Goal: Task Accomplishment & Management: Manage account settings

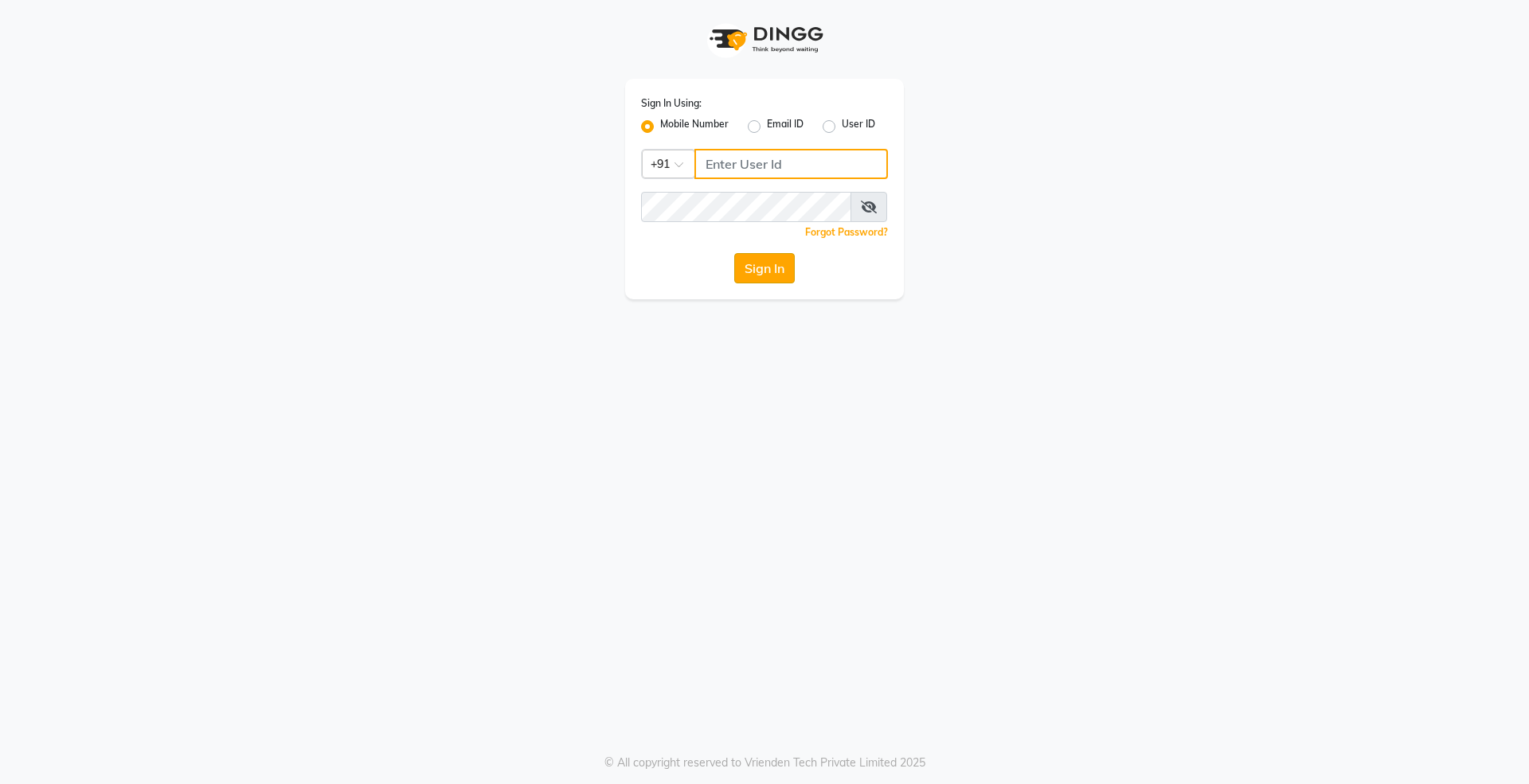
type input "9004004370"
click at [763, 269] on button "Sign In" at bounding box center [764, 268] width 61 height 30
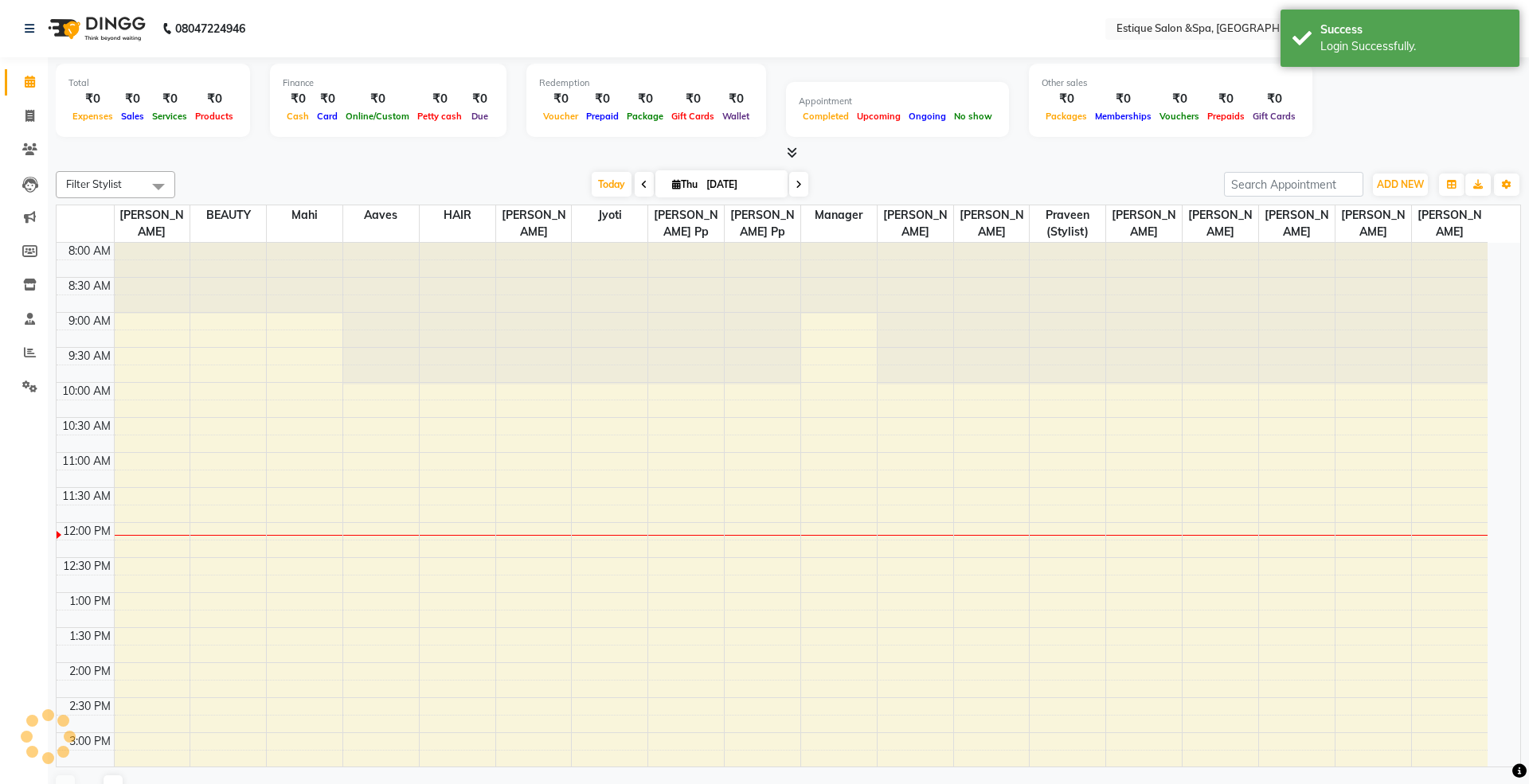
select select "en"
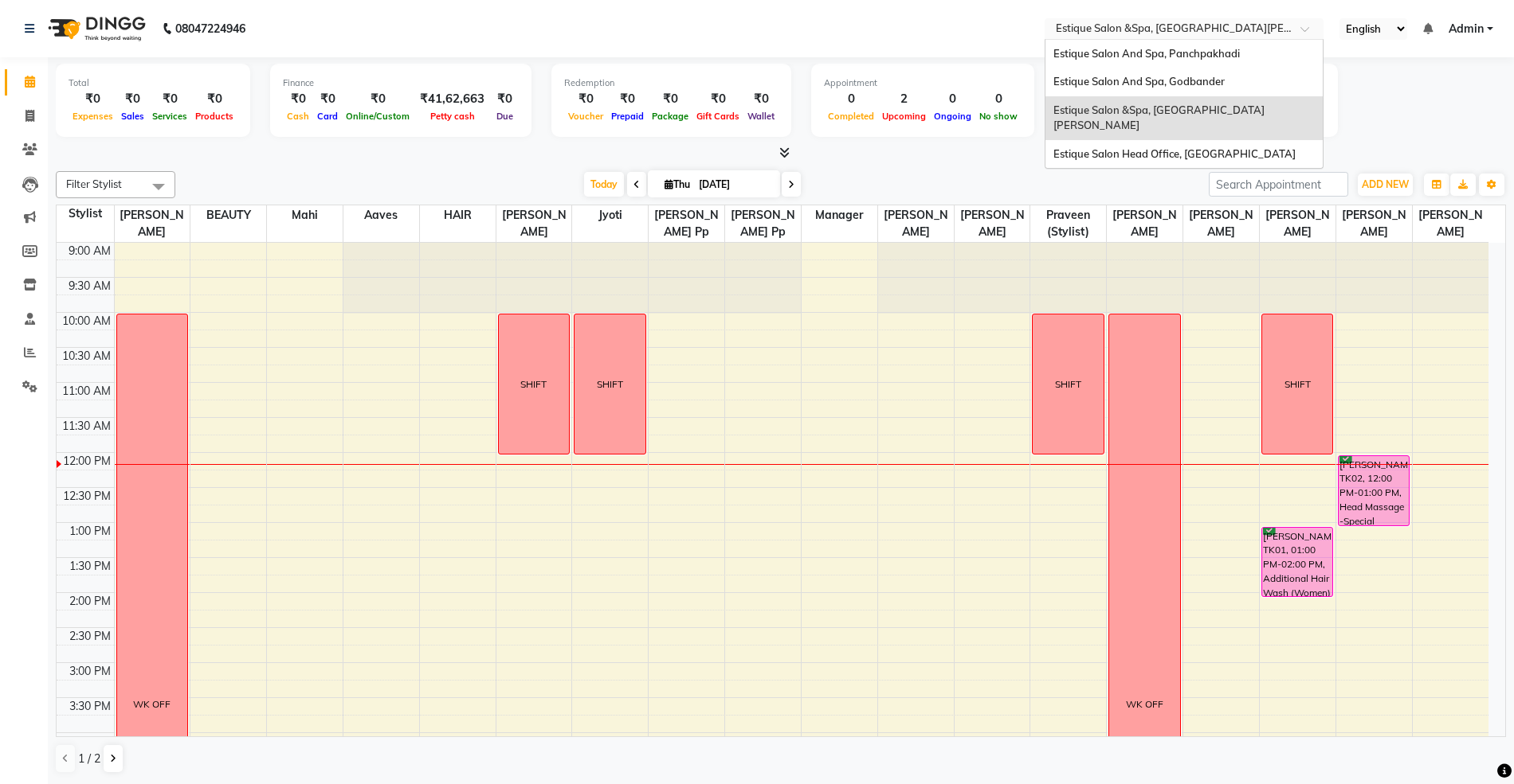
click at [1151, 30] on input "text" at bounding box center [1167, 30] width 231 height 16
click at [1161, 147] on span "Estique Salon Head Office, [GEOGRAPHIC_DATA]" at bounding box center [1174, 153] width 243 height 13
click at [1148, 137] on div "Total ₹0 Expenses ₹0 Sales ₹0 Services ₹0 Products Finance ₹0 Cash ₹0 Card ₹0 O…" at bounding box center [781, 103] width 1450 height 78
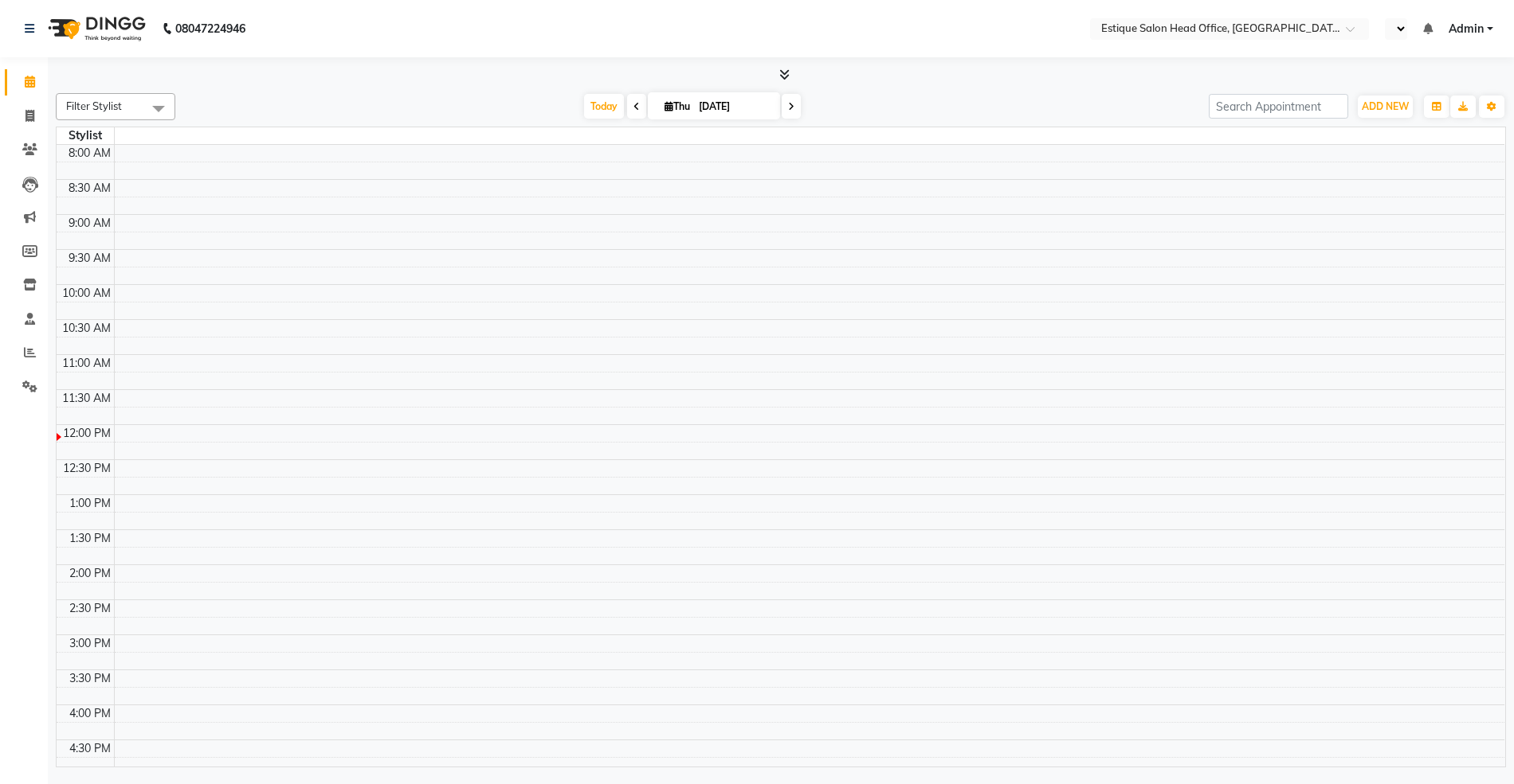
select select "en"
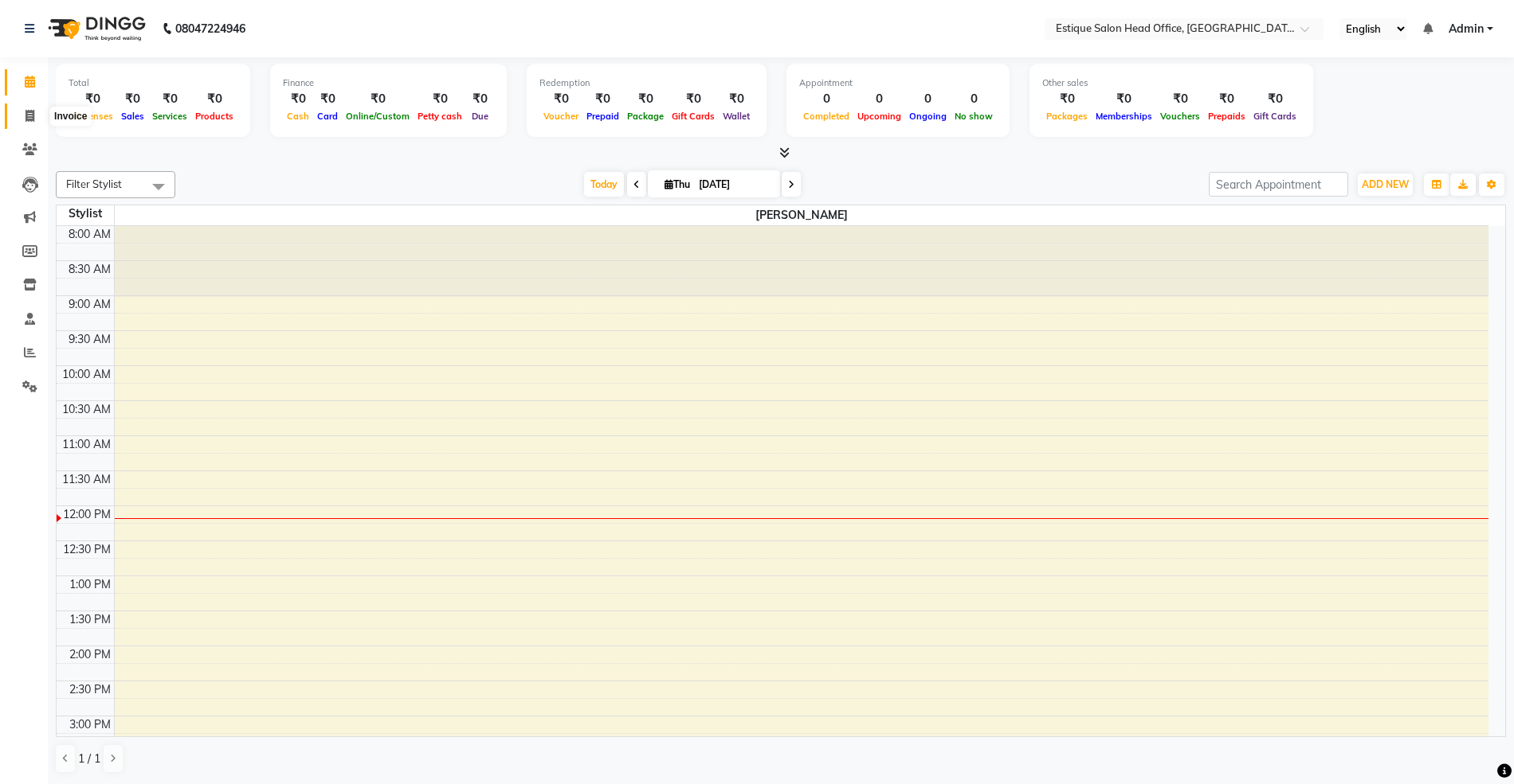
click at [30, 116] on icon at bounding box center [29, 116] width 9 height 12
select select "service"
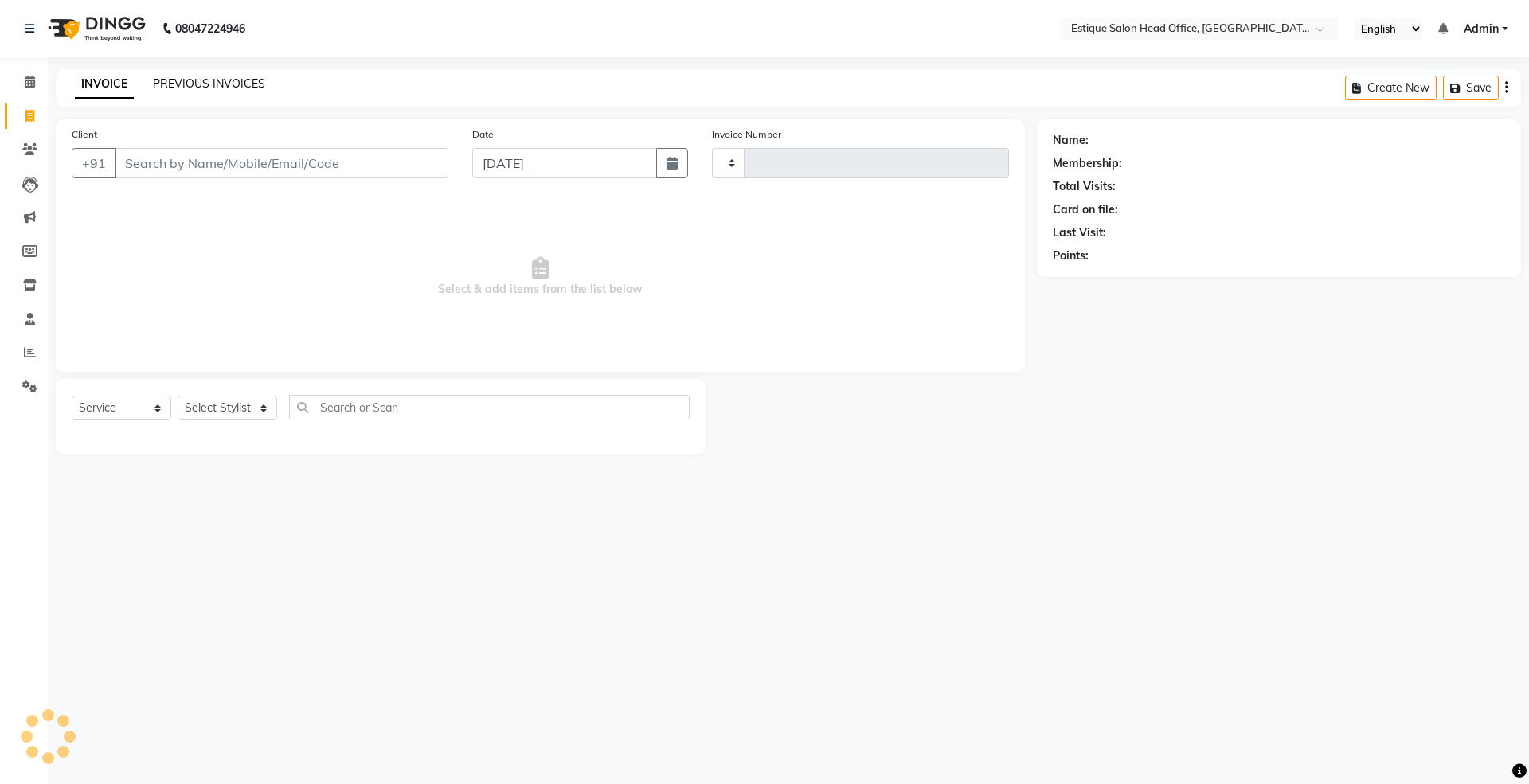
type input "0001"
select select "8292"
click at [221, 82] on link "PREVIOUS INVOICES" at bounding box center [209, 83] width 112 height 15
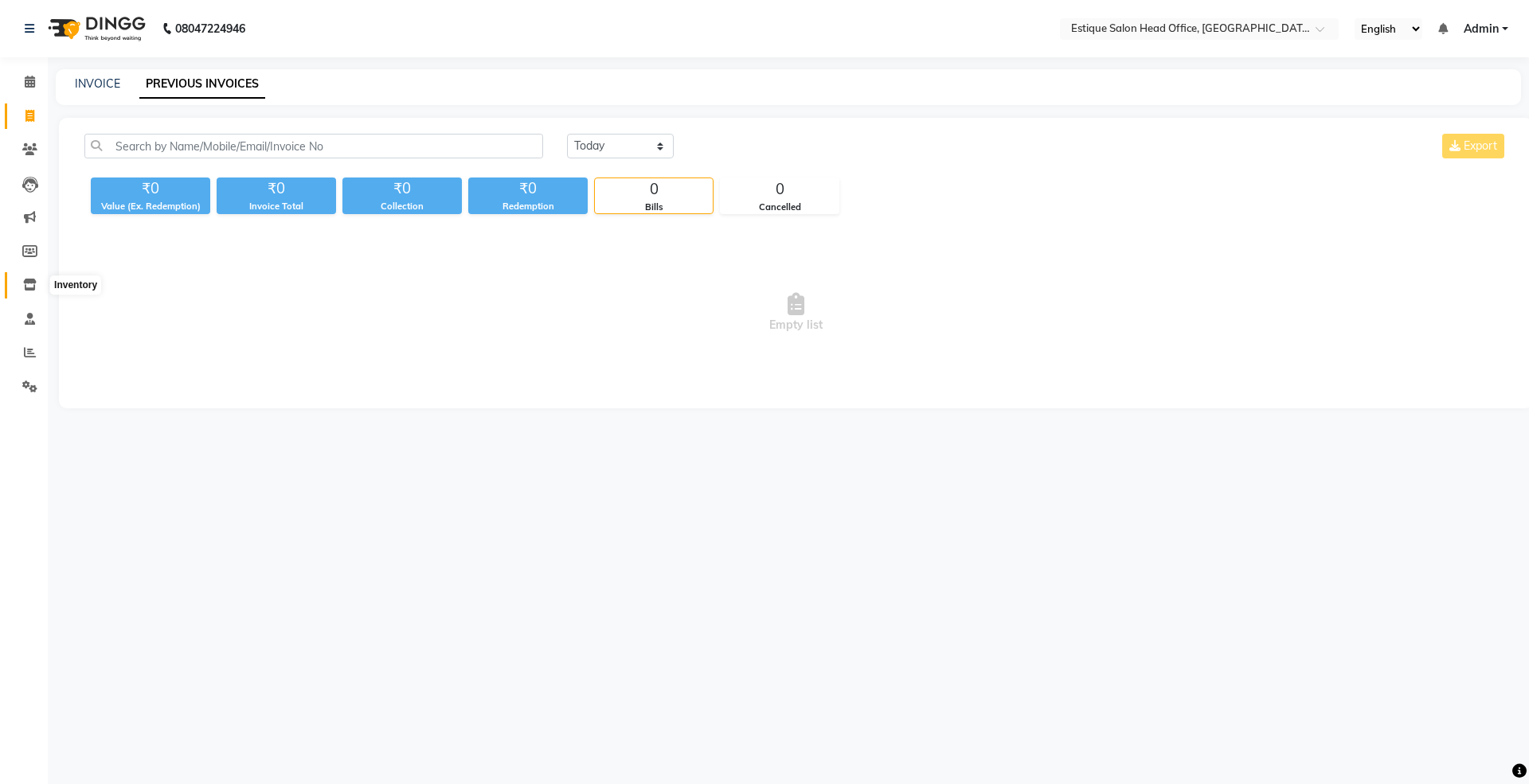
click at [27, 285] on icon at bounding box center [30, 285] width 14 height 12
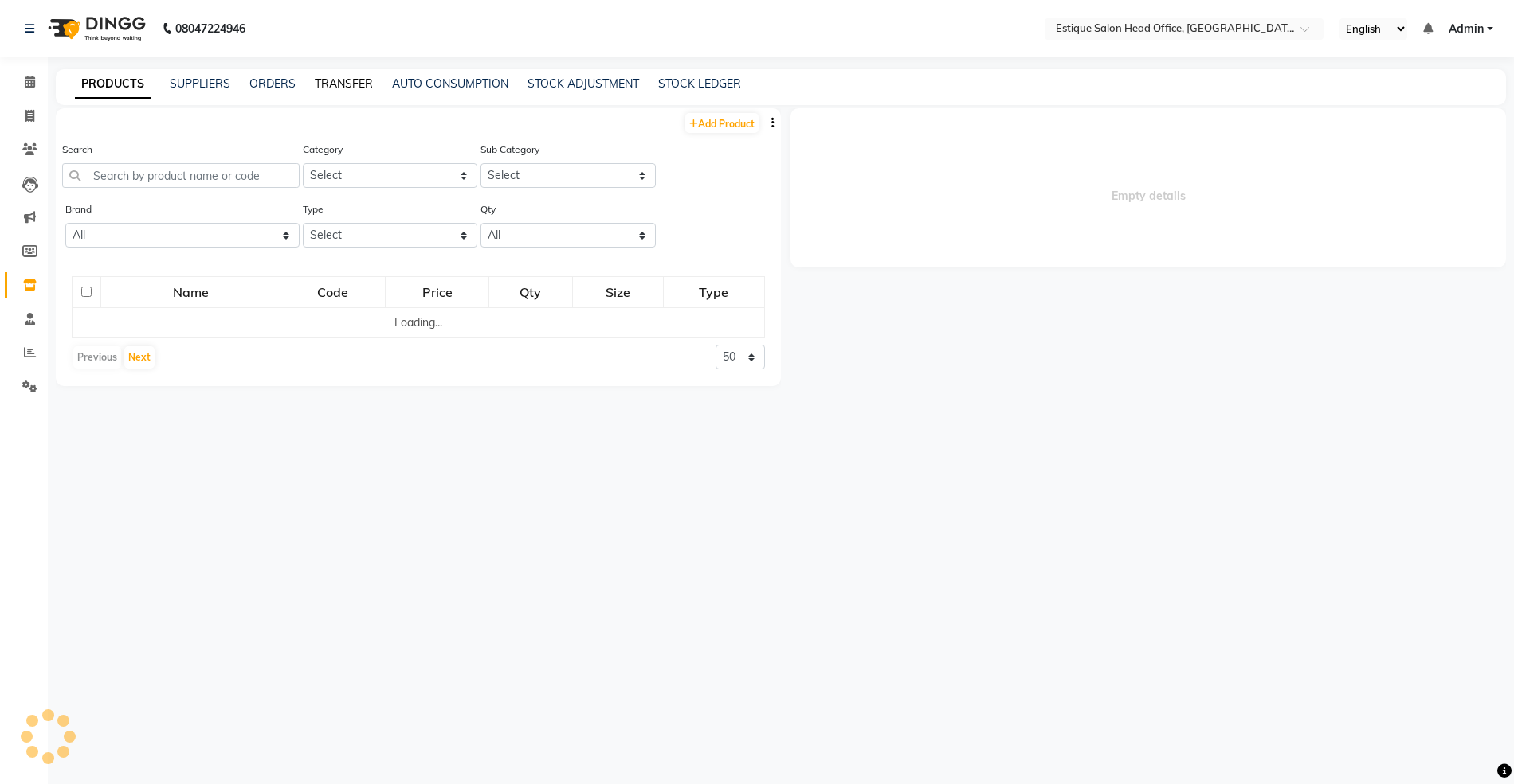
click at [336, 78] on link "TRANSFER" at bounding box center [344, 83] width 58 height 15
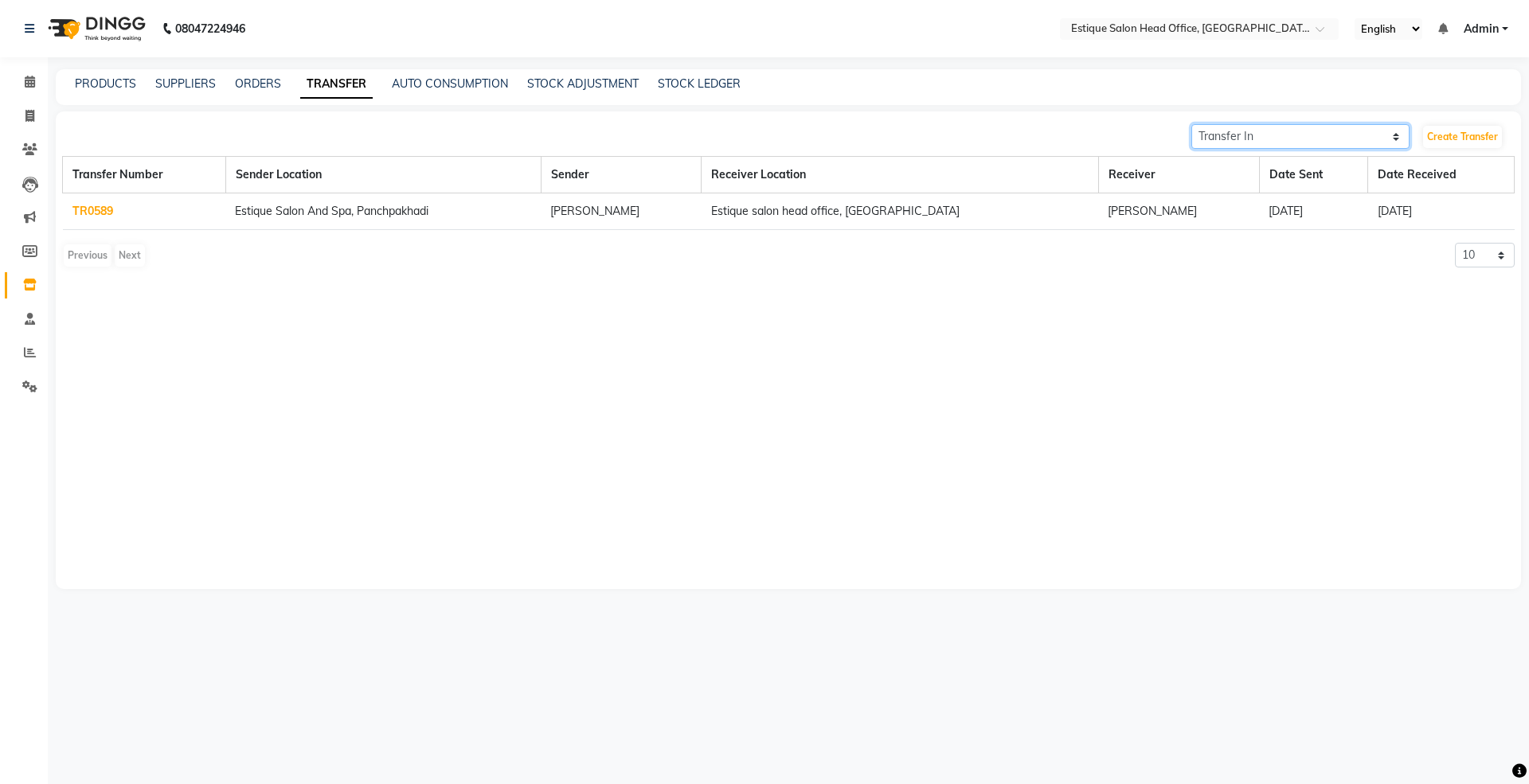
click at [1266, 137] on select "Transfer In Transfer Out" at bounding box center [1300, 136] width 218 height 25
select select "sender"
click at [1191, 125] on select "Transfer In Transfer Out" at bounding box center [1300, 136] width 218 height 25
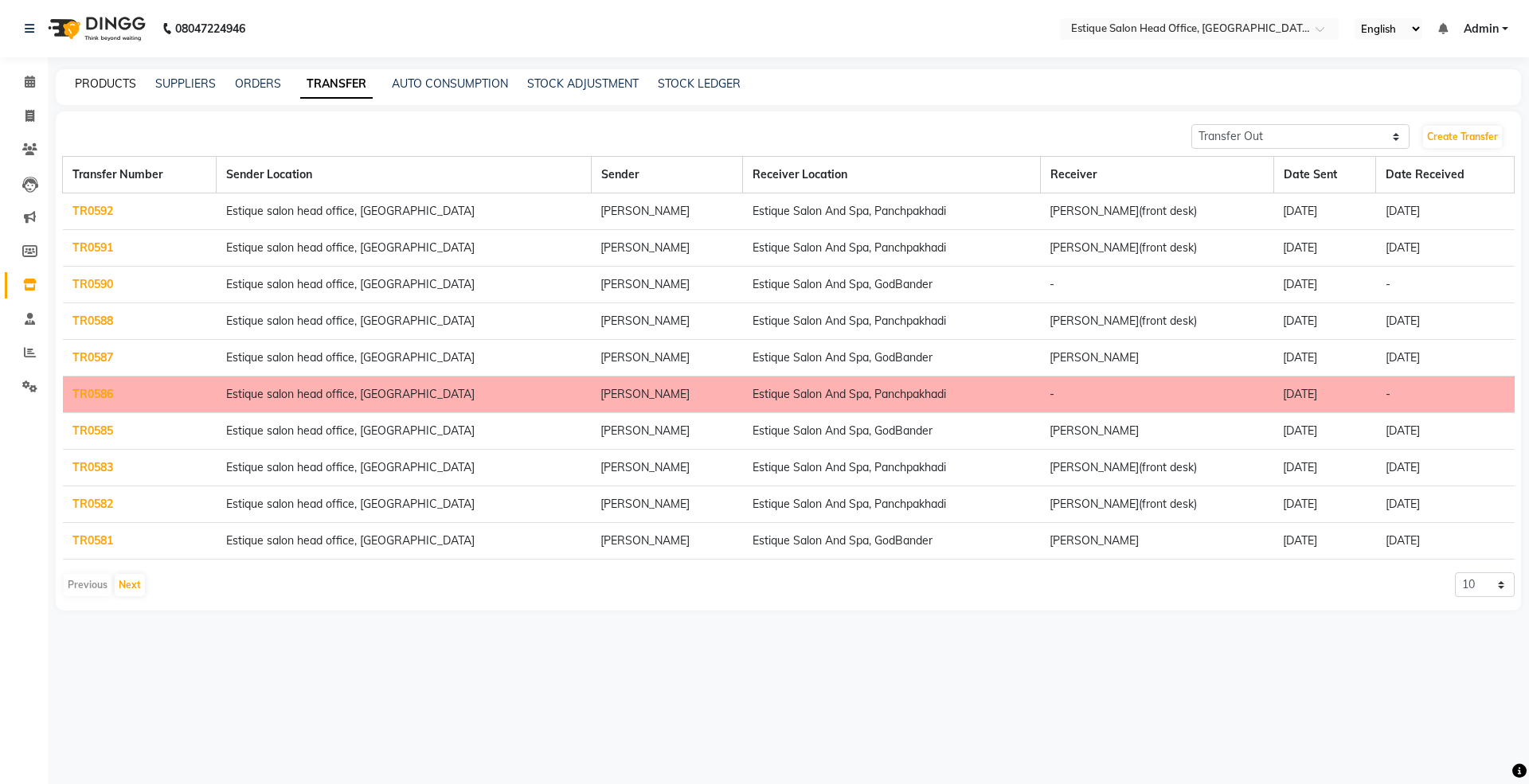
click at [113, 78] on link "PRODUCTS" at bounding box center [105, 83] width 61 height 15
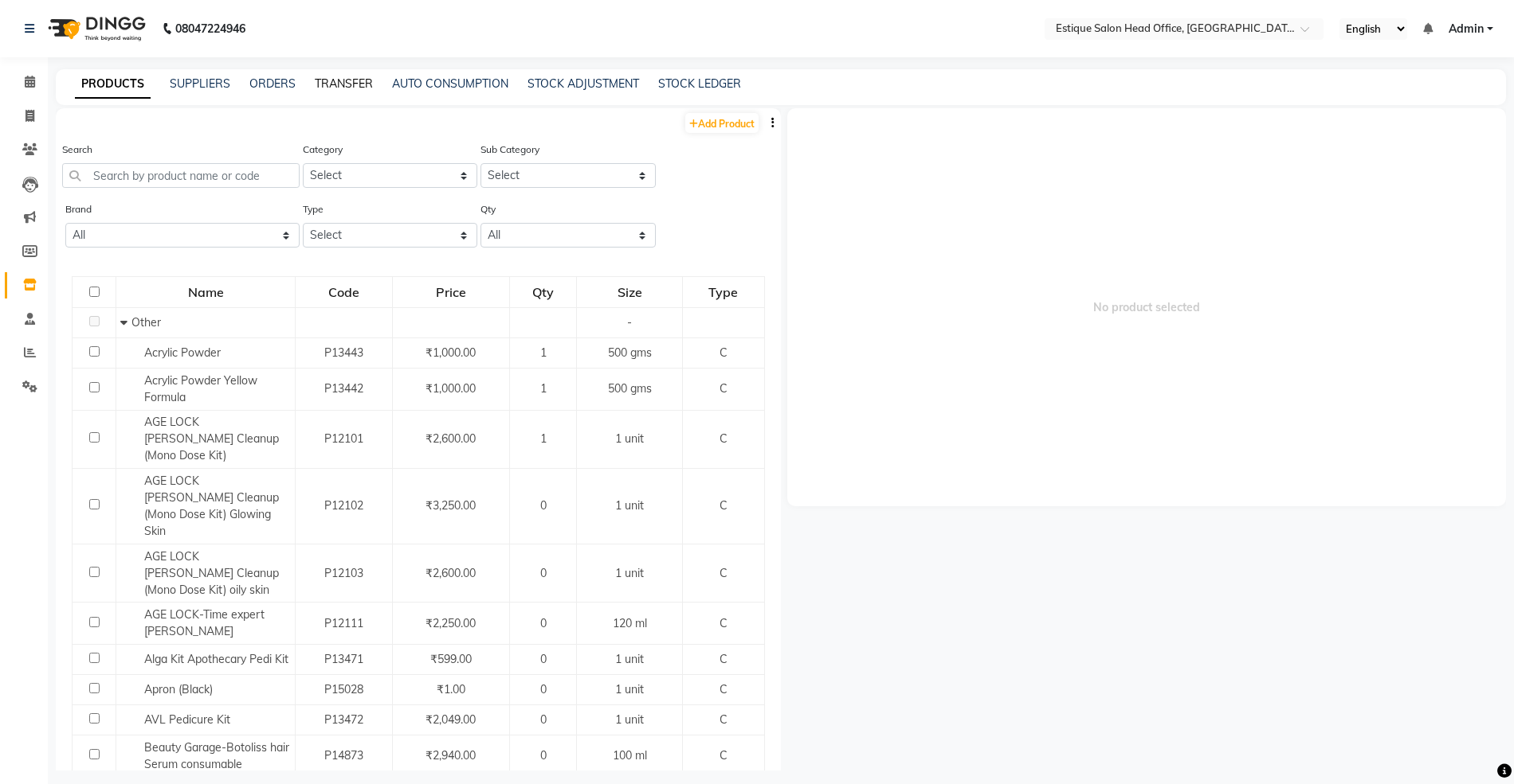
click at [357, 84] on link "TRANSFER" at bounding box center [344, 83] width 58 height 15
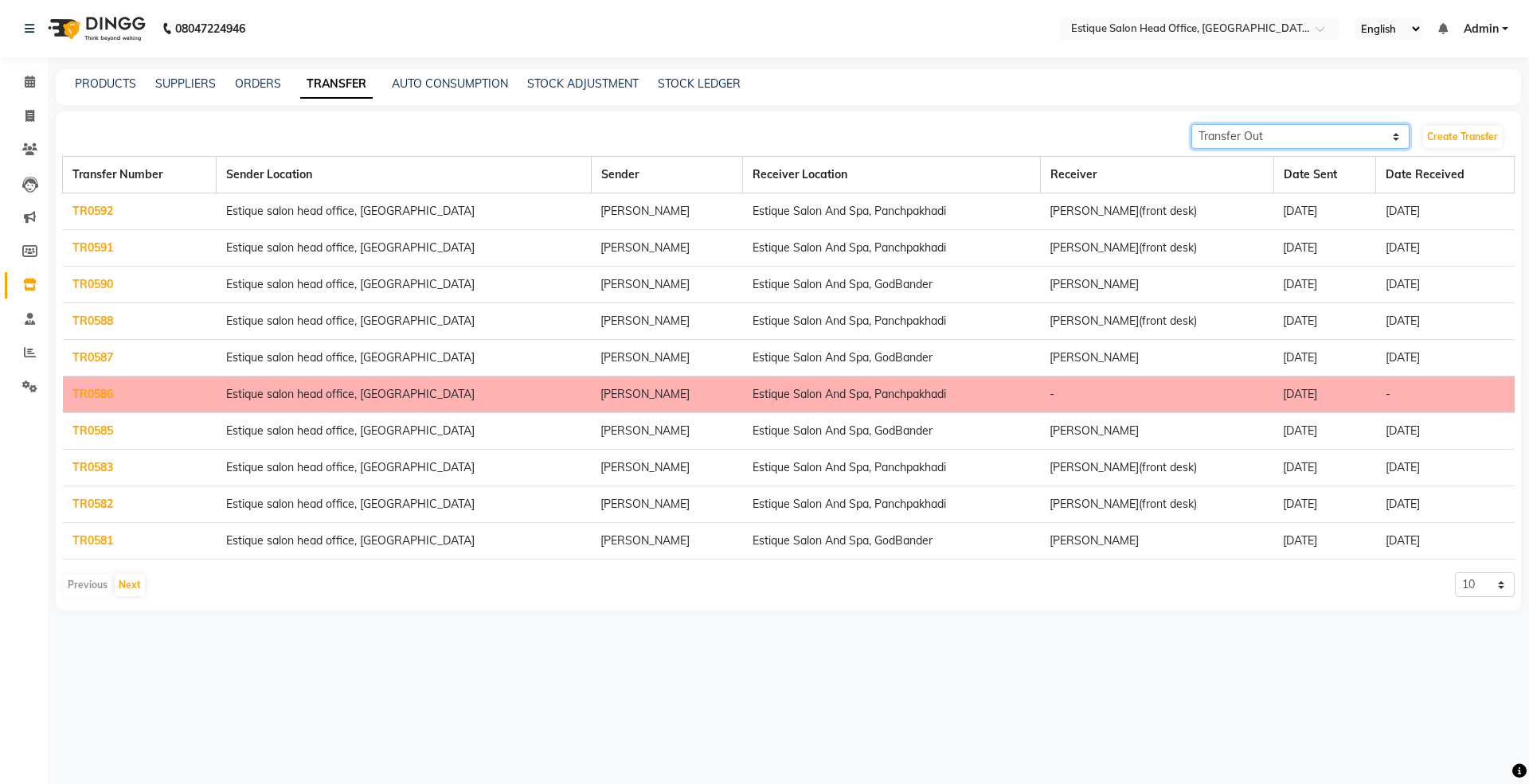
click at [1239, 137] on select "Transfer In Transfer Out" at bounding box center [1300, 136] width 218 height 25
click at [1191, 125] on select "Transfer In Transfer Out" at bounding box center [1300, 136] width 218 height 25
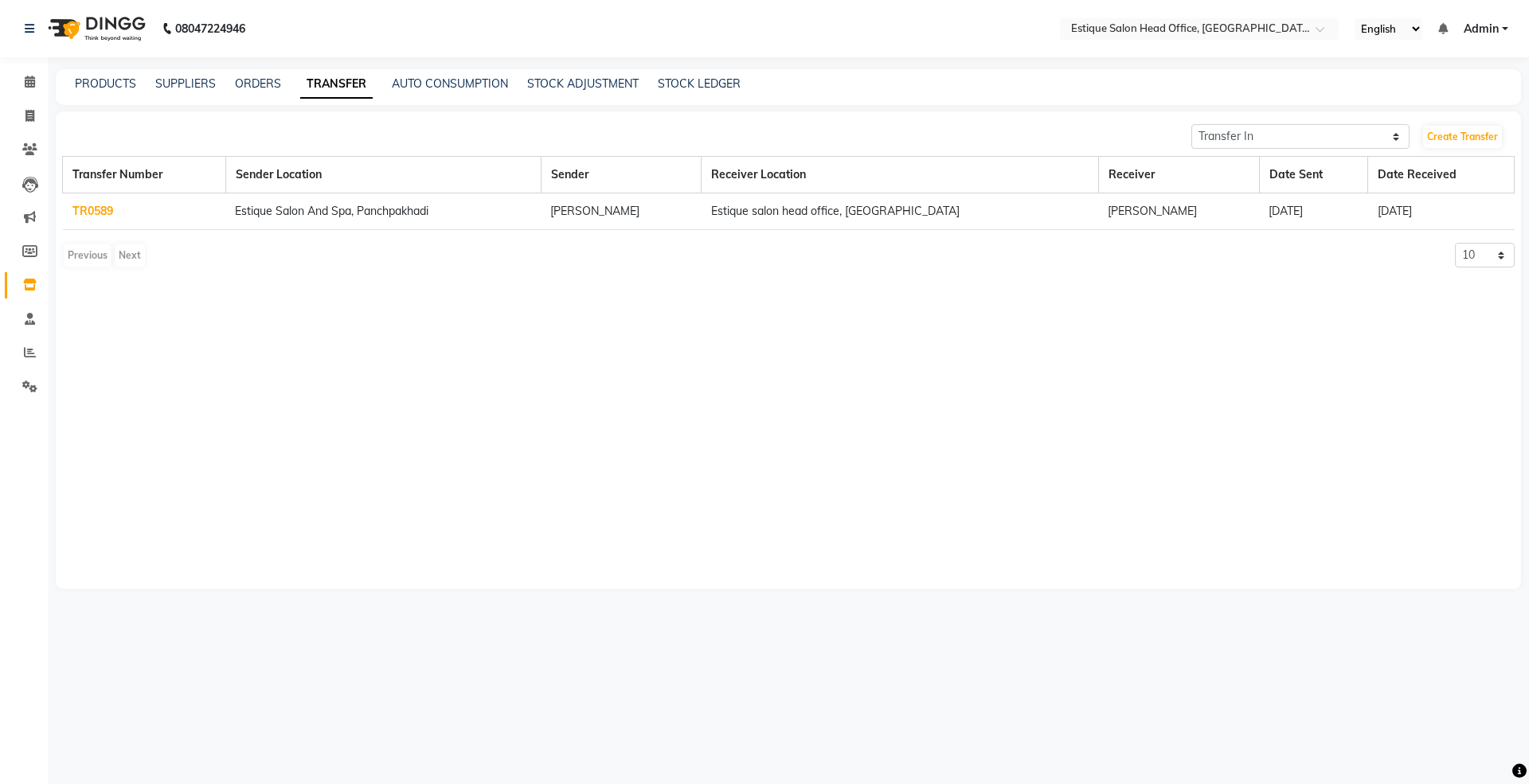
click at [1275, 112] on div "Transfer In Transfer Out Create Transfer Transfer Number Sender Location Sender…" at bounding box center [788, 350] width 1465 height 478
drag, startPoint x: 1265, startPoint y: 128, endPoint x: 1265, endPoint y: 143, distance: 15.0
click at [1265, 128] on select "Transfer In Transfer Out" at bounding box center [1300, 136] width 218 height 25
select select "sender"
click at [1191, 125] on select "Transfer In Transfer Out" at bounding box center [1300, 136] width 218 height 25
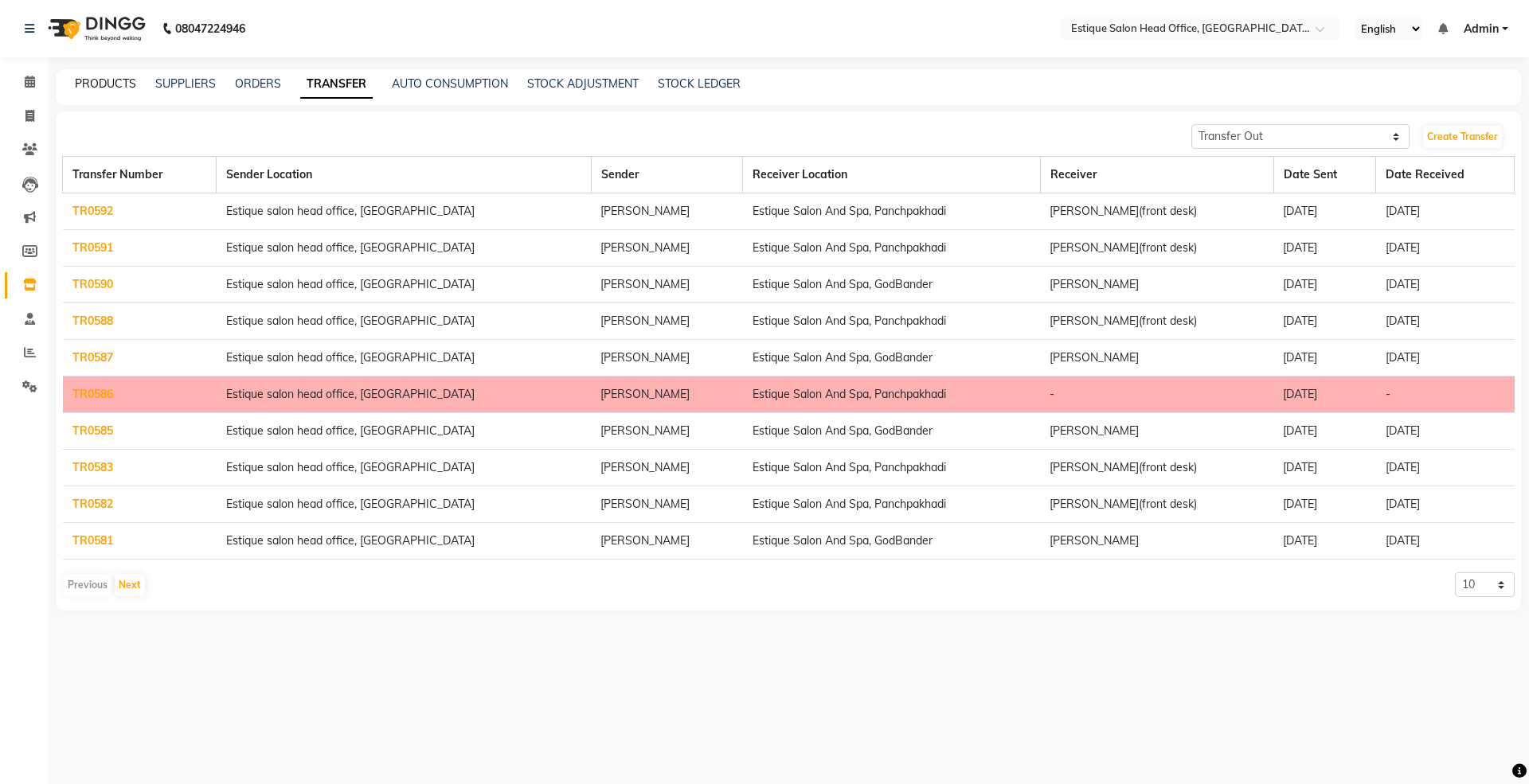
click at [102, 80] on link "PRODUCTS" at bounding box center [105, 83] width 61 height 15
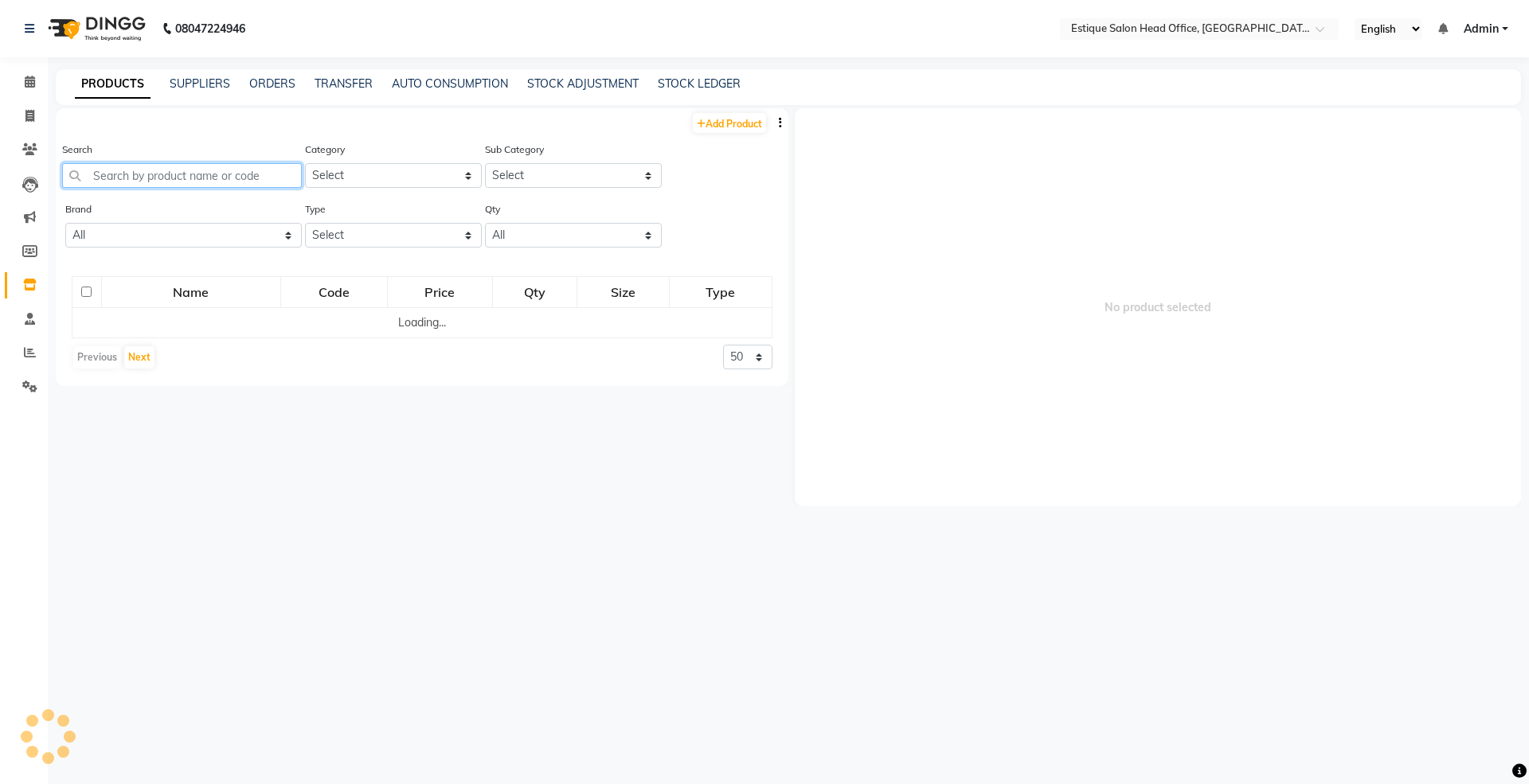
click at [196, 180] on input "text" at bounding box center [182, 175] width 239 height 25
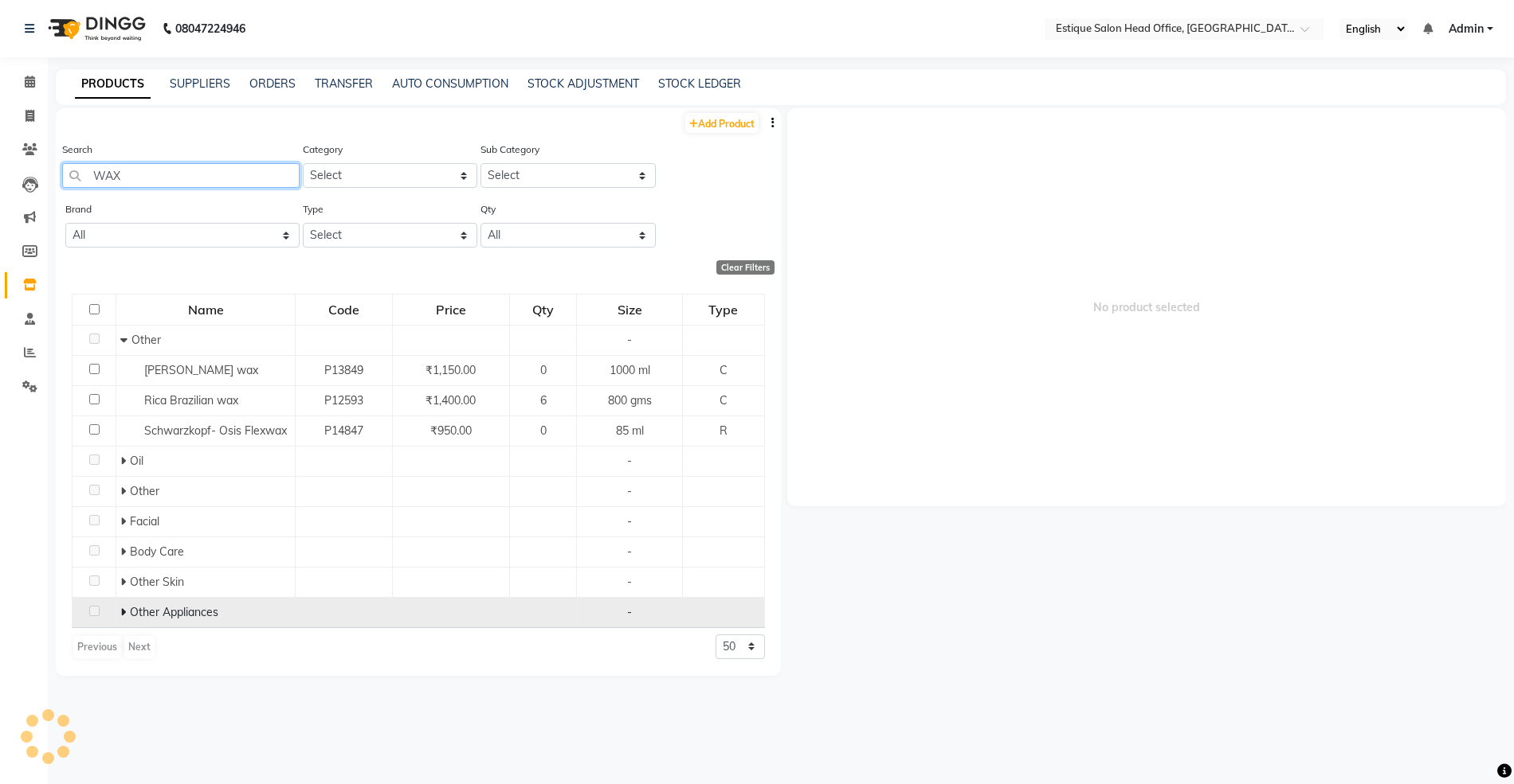
type input "WAX"
click at [121, 615] on icon at bounding box center [124, 611] width 6 height 11
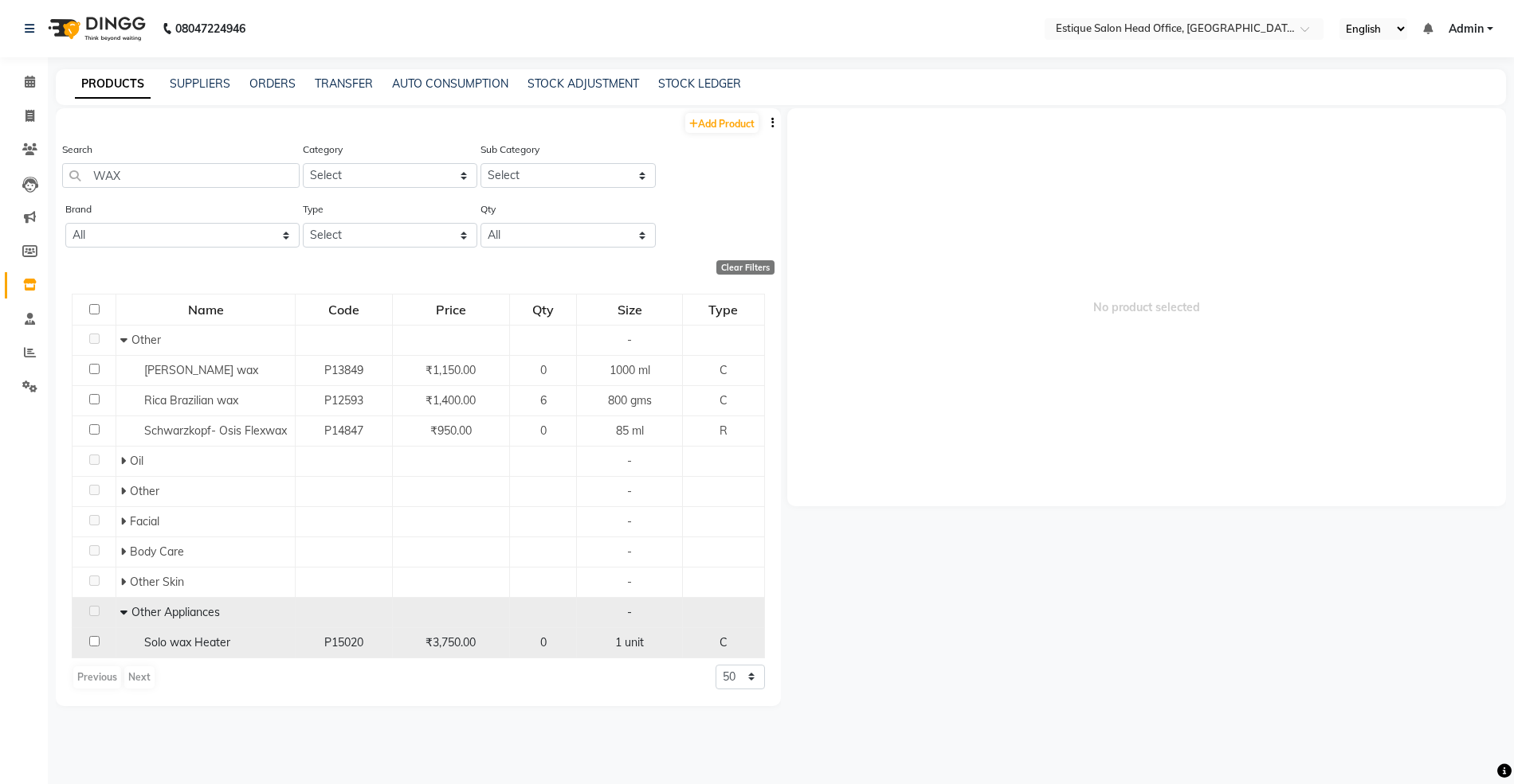
click at [173, 644] on span "Solo wax Heater" at bounding box center [188, 643] width 86 height 15
select select
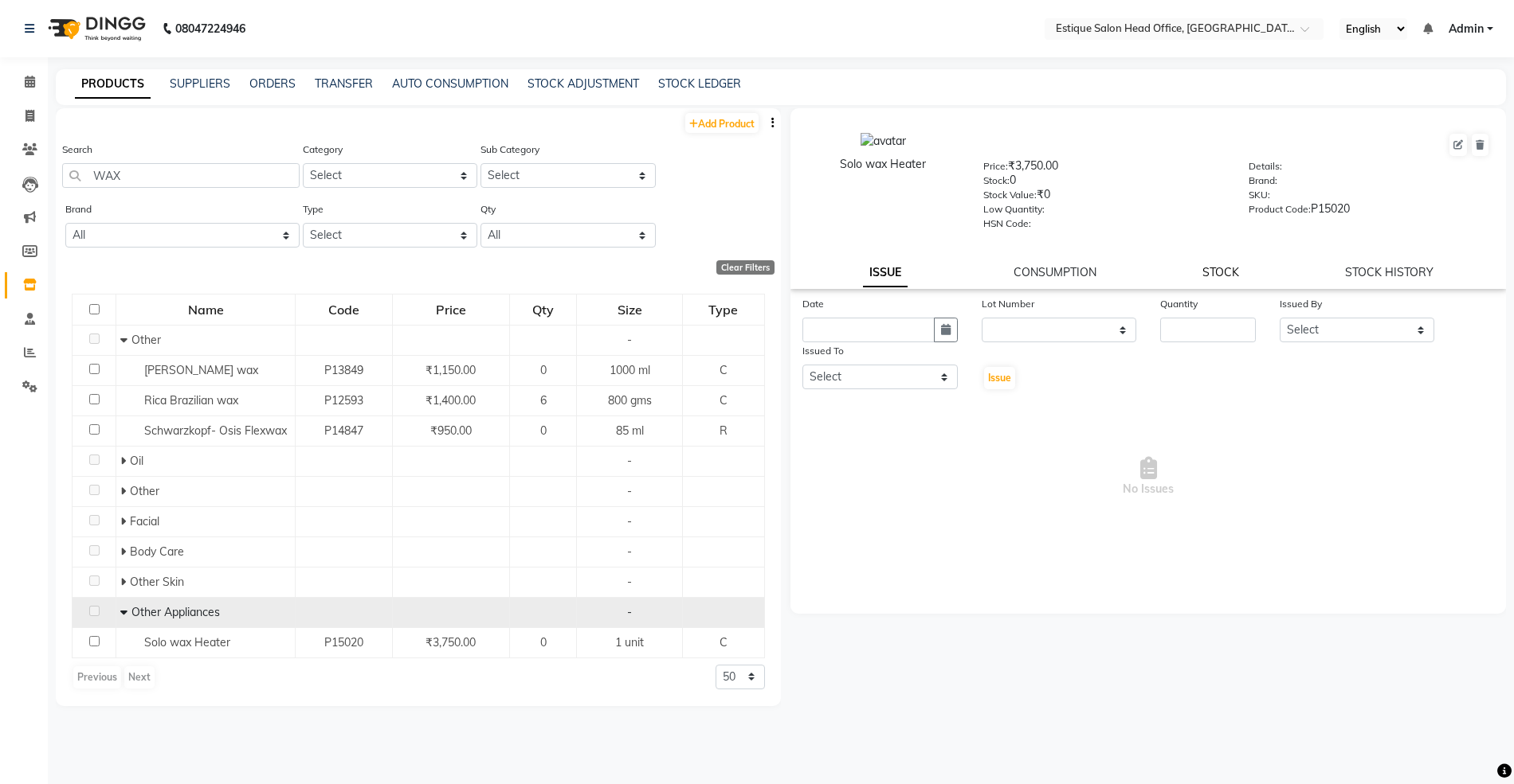
click at [1211, 271] on link "STOCK" at bounding box center [1220, 272] width 36 height 15
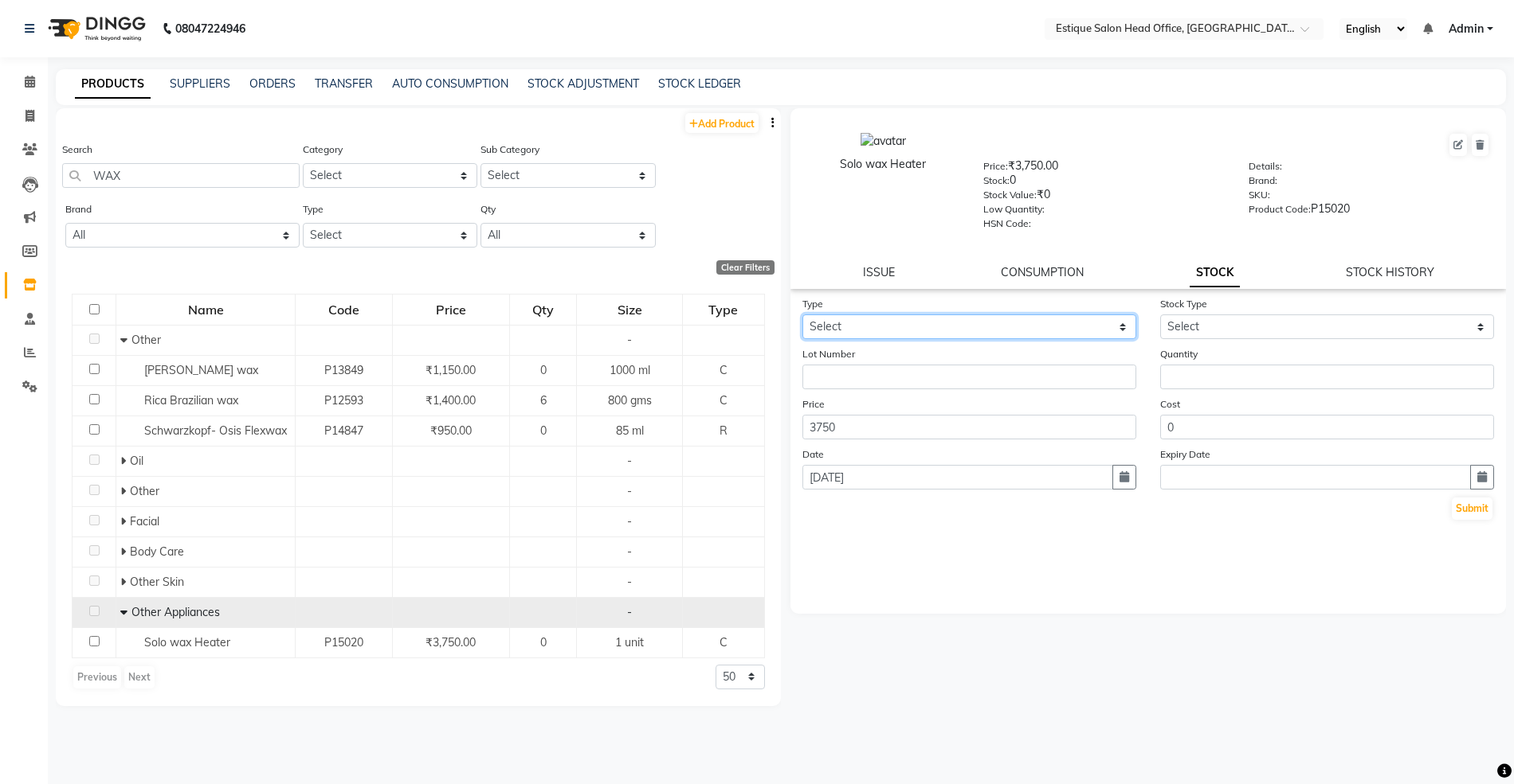
click at [837, 319] on select "Select In Out" at bounding box center [969, 327] width 334 height 25
select select "in"
click at [802, 315] on select "Select In Out" at bounding box center [969, 327] width 334 height 25
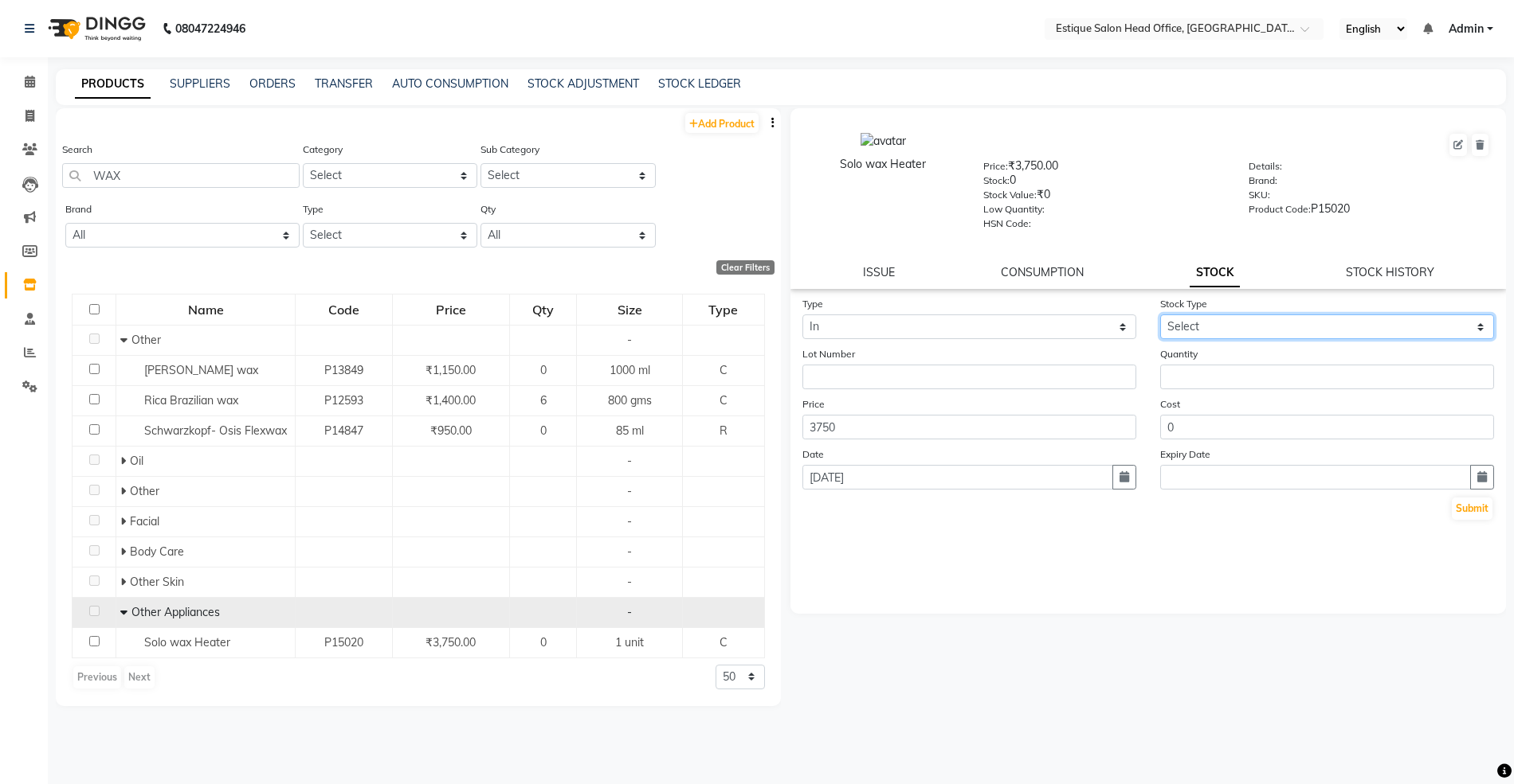
click at [1167, 326] on select "Select New Stock Adjustment Return Other" at bounding box center [1327, 327] width 334 height 25
select select "new stock"
click at [1161, 315] on select "Select New Stock Adjustment Return Other" at bounding box center [1327, 327] width 334 height 25
click at [1192, 378] on input "number" at bounding box center [1327, 377] width 334 height 25
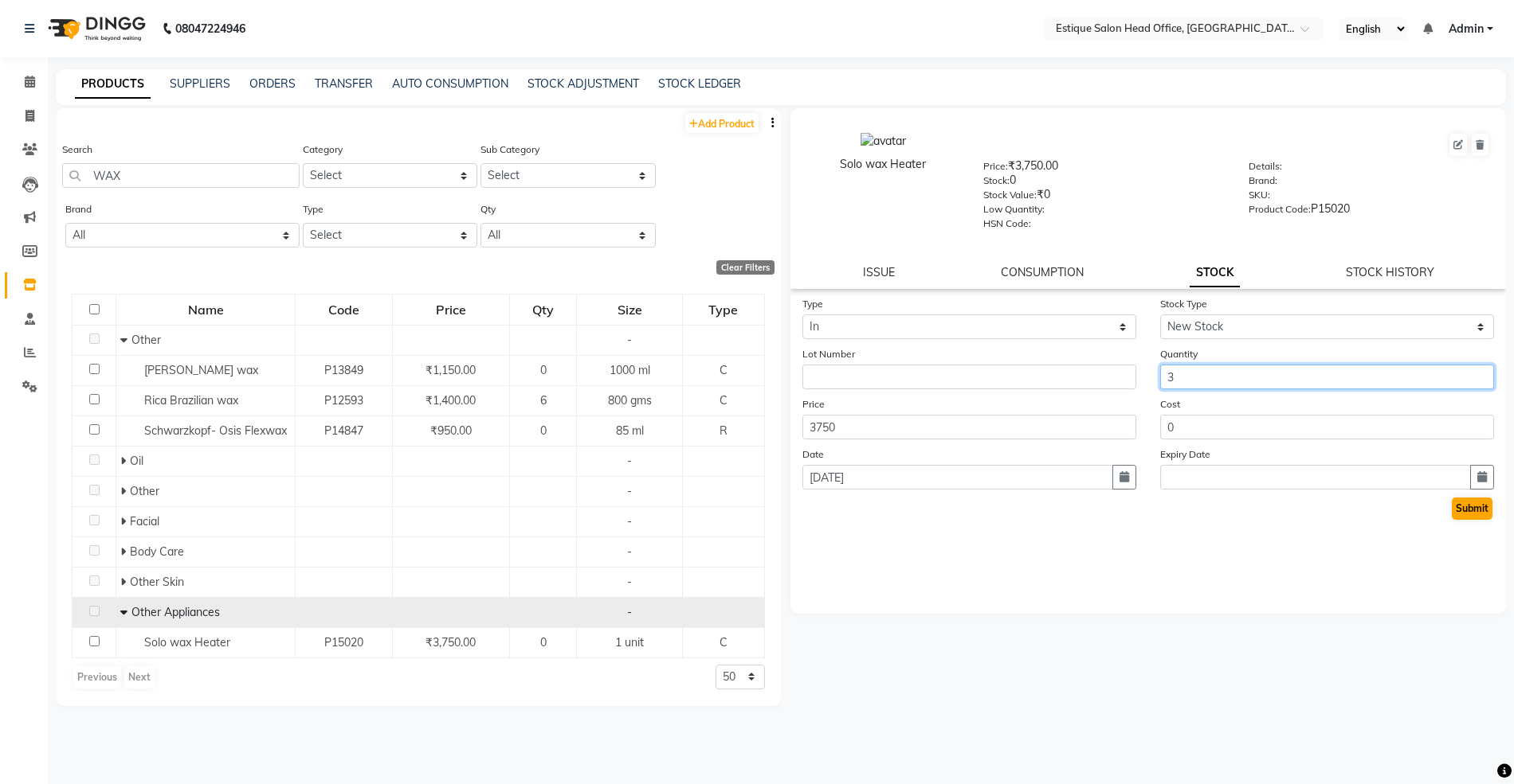
type input "3"
click at [1470, 498] on button "Submit" at bounding box center [1472, 508] width 40 height 23
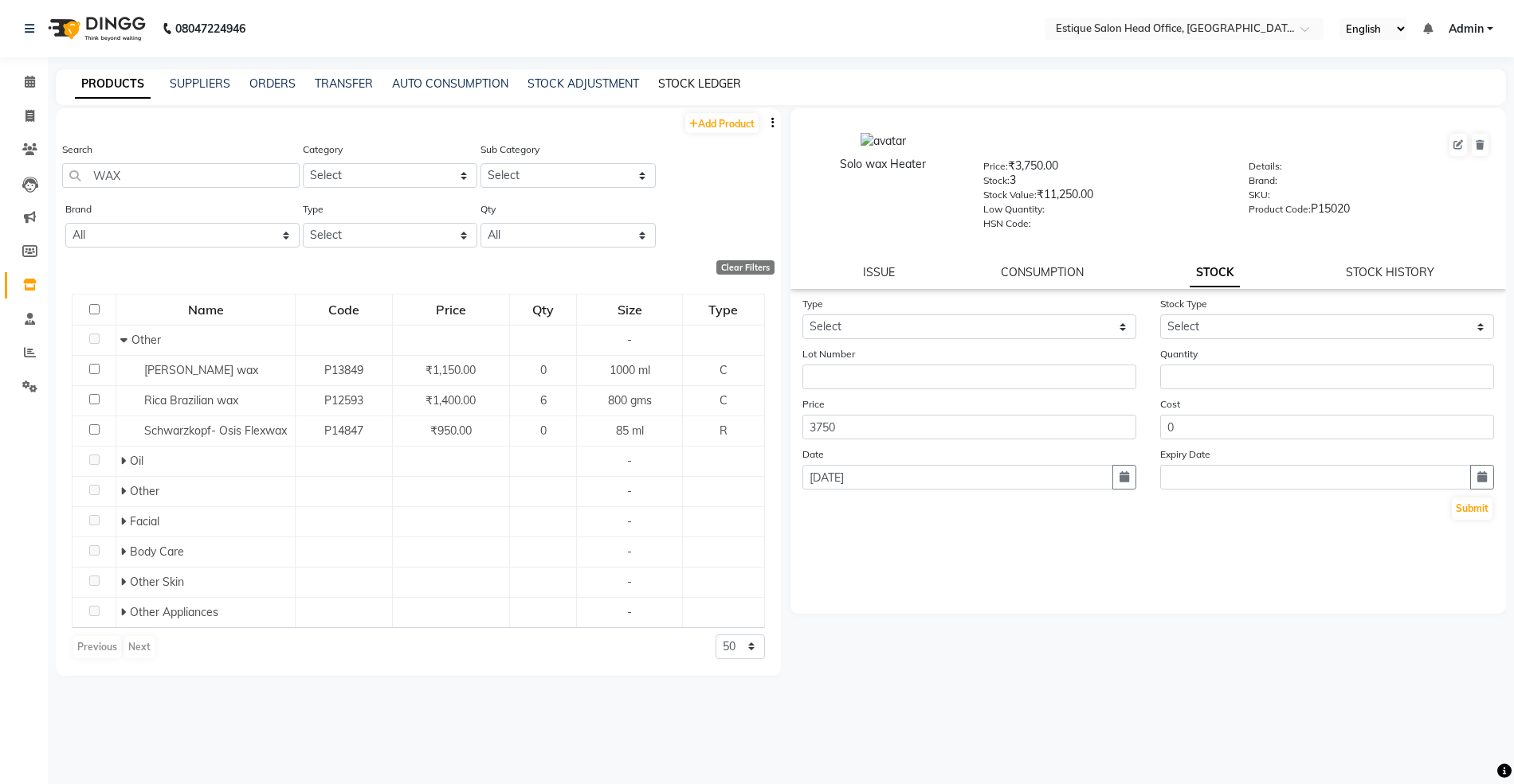
click at [675, 78] on link "STOCK LEDGER" at bounding box center [699, 83] width 82 height 15
select select "all"
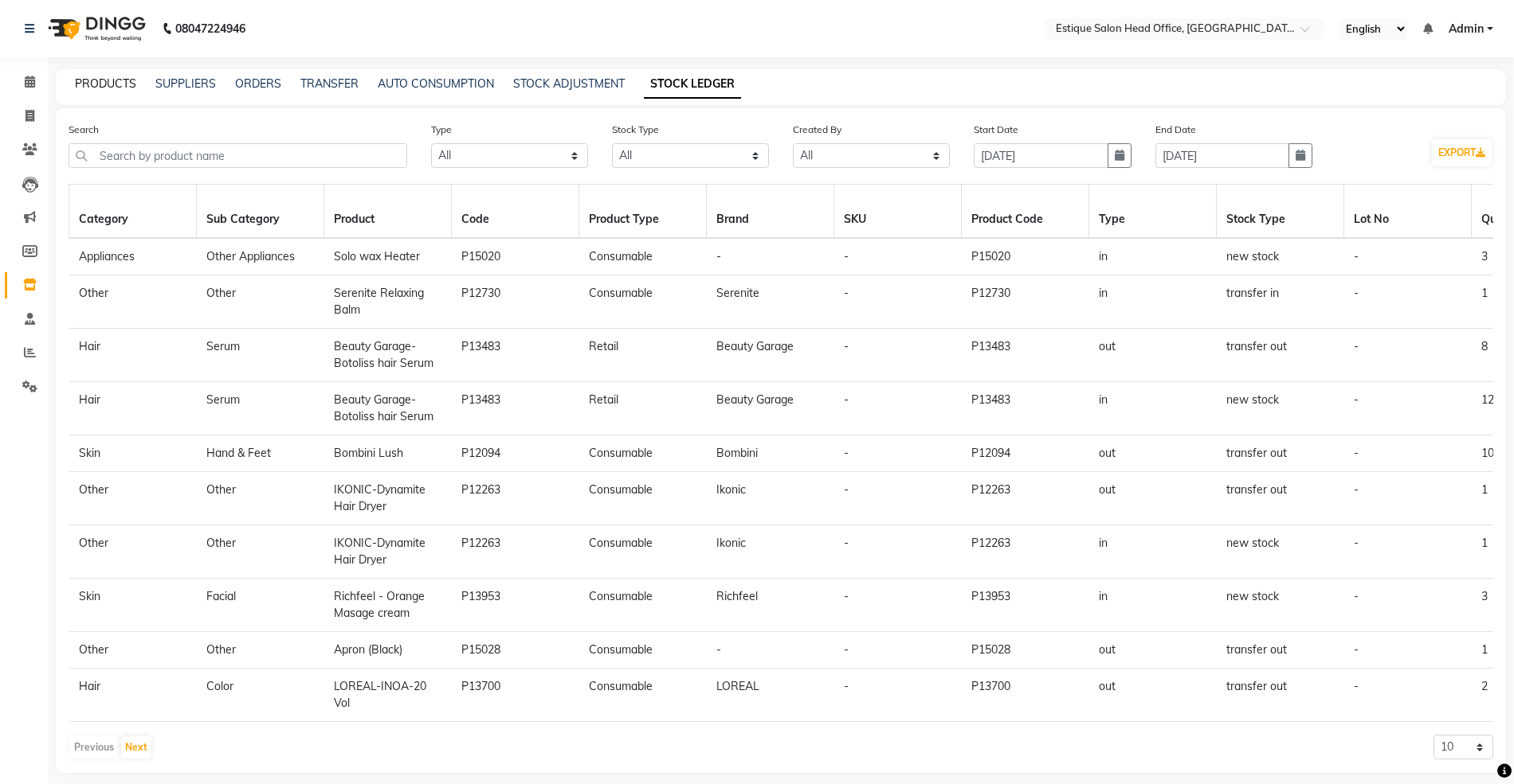
click at [105, 82] on link "PRODUCTS" at bounding box center [105, 83] width 61 height 15
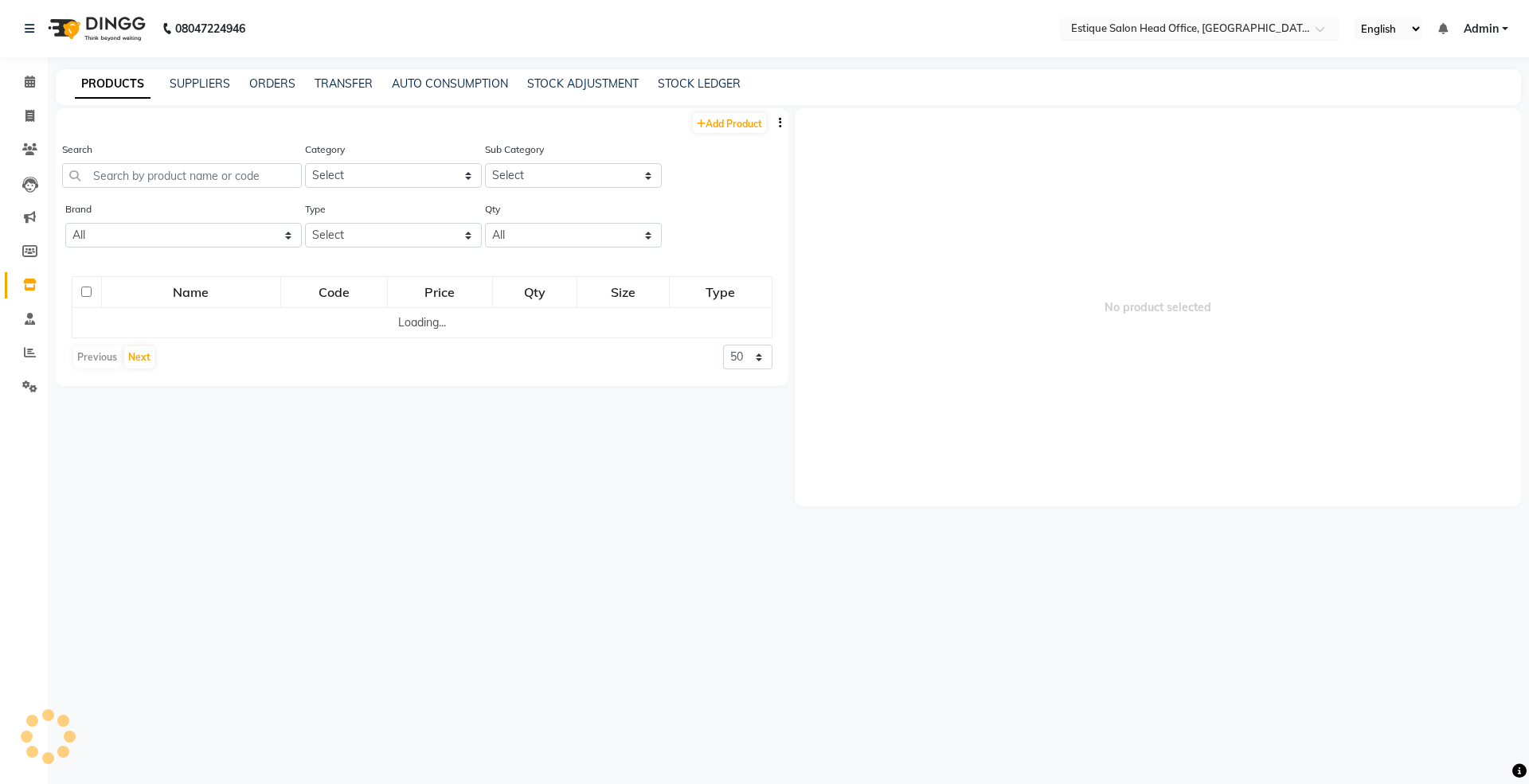
click at [1113, 24] on input "text" at bounding box center [1183, 30] width 231 height 16
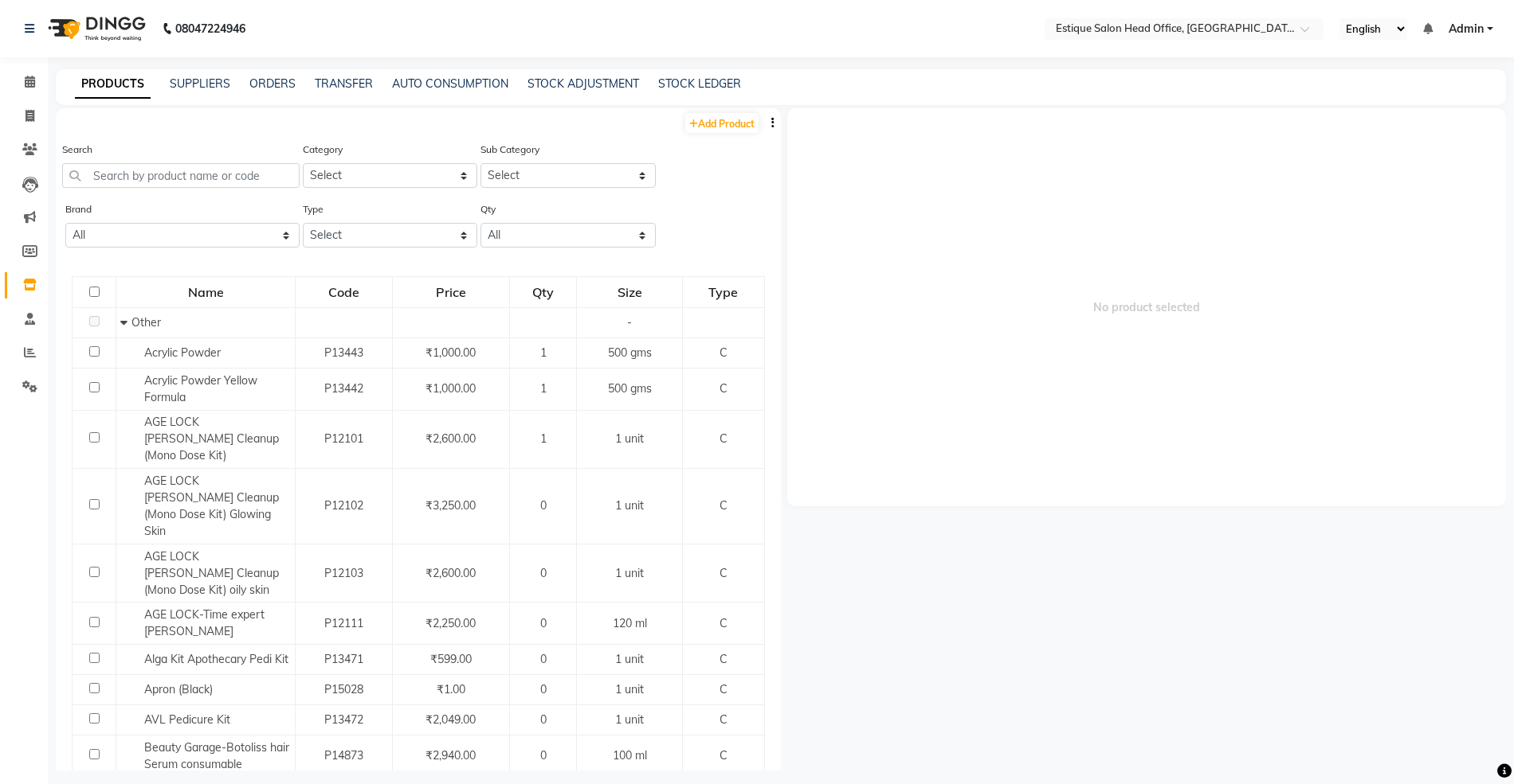
click at [351, 90] on div "TRANSFER" at bounding box center [344, 83] width 58 height 17
click at [345, 82] on link "TRANSFER" at bounding box center [344, 83] width 58 height 15
select select "sender"
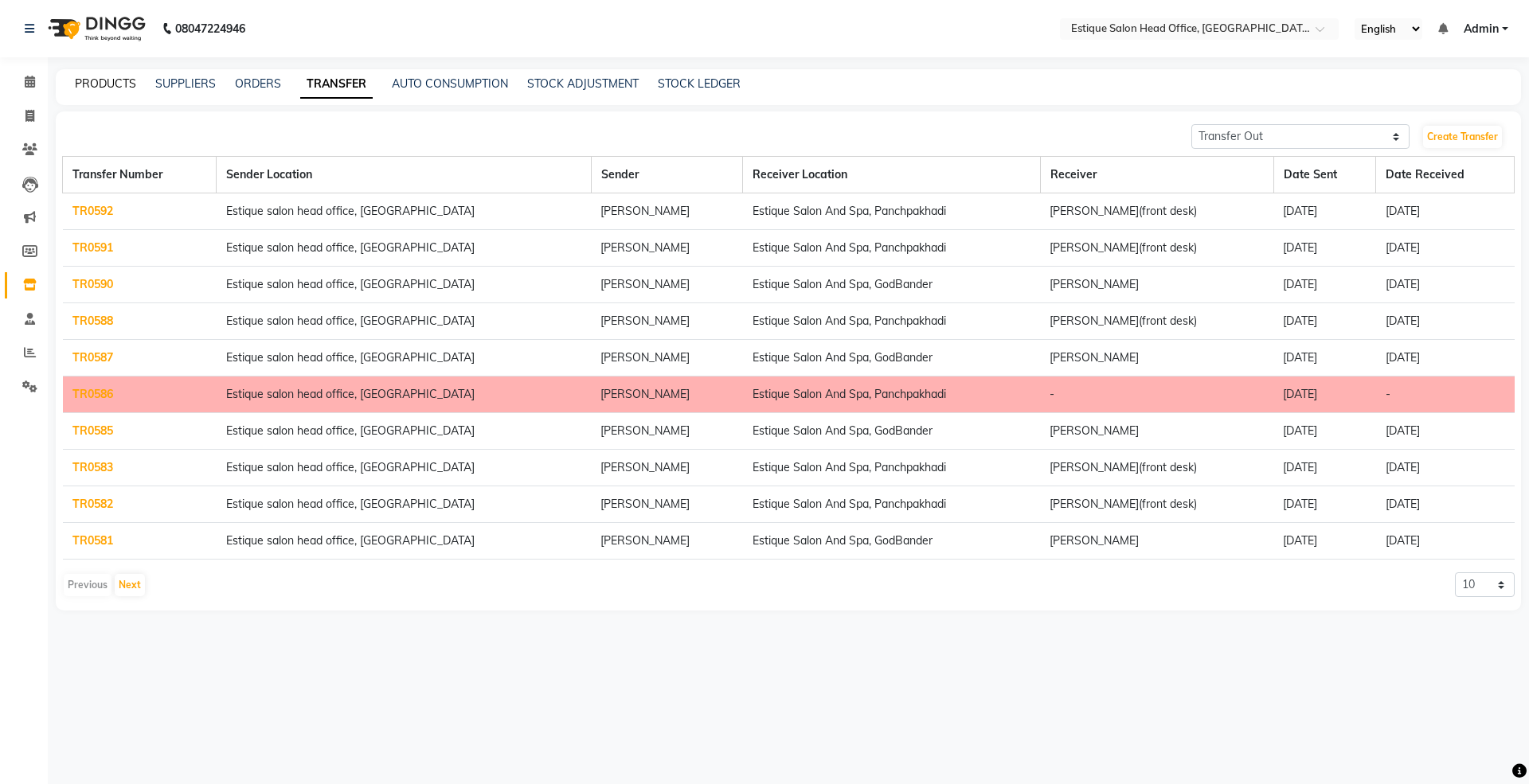
click at [108, 84] on link "PRODUCTS" at bounding box center [105, 83] width 61 height 15
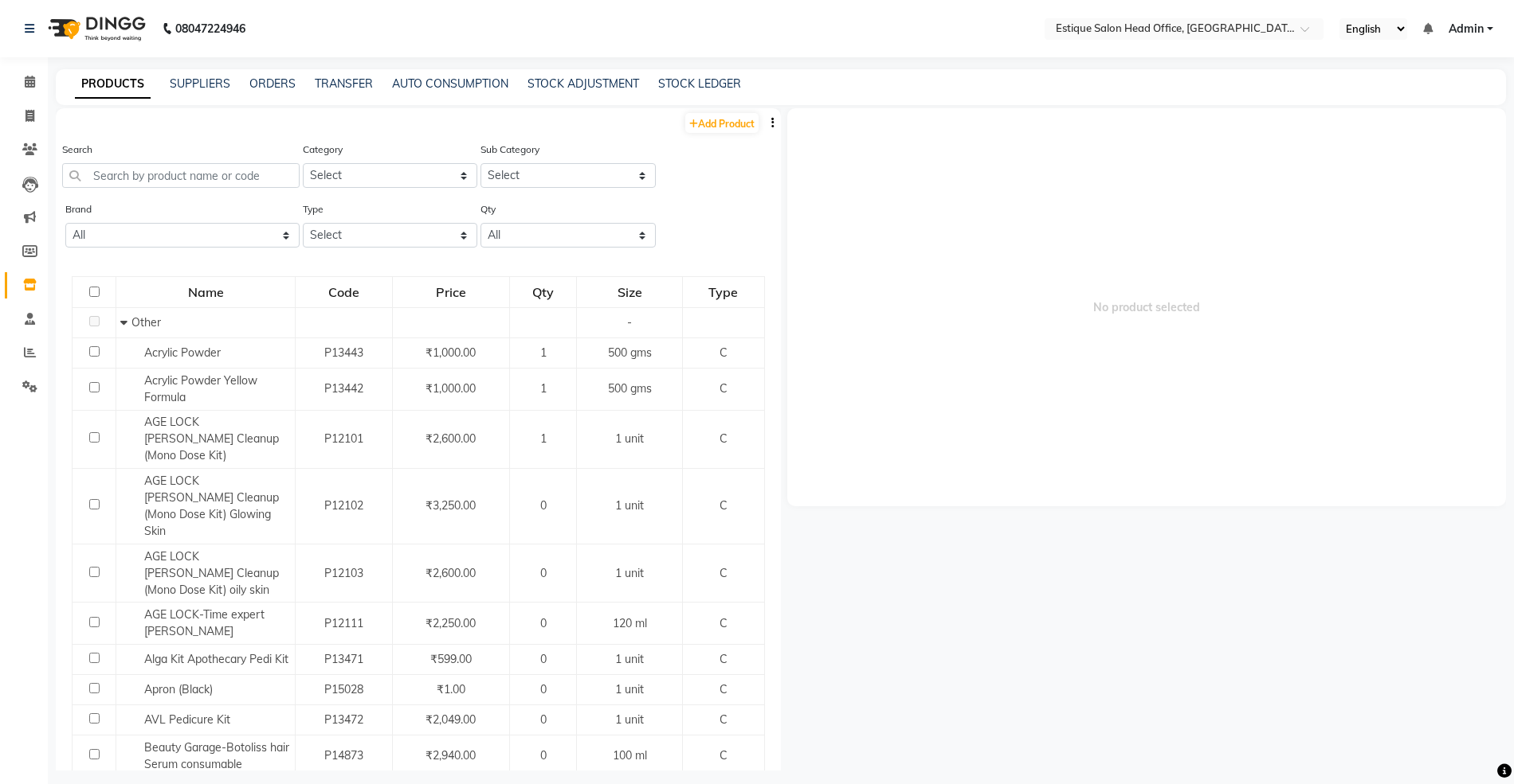
click at [715, 70] on div "PRODUCTS SUPPLIERS ORDERS TRANSFER AUTO CONSUMPTION STOCK ADJUSTMENT STOCK LEDG…" at bounding box center [781, 87] width 1450 height 36
click at [328, 81] on link "TRANSFER" at bounding box center [344, 83] width 58 height 15
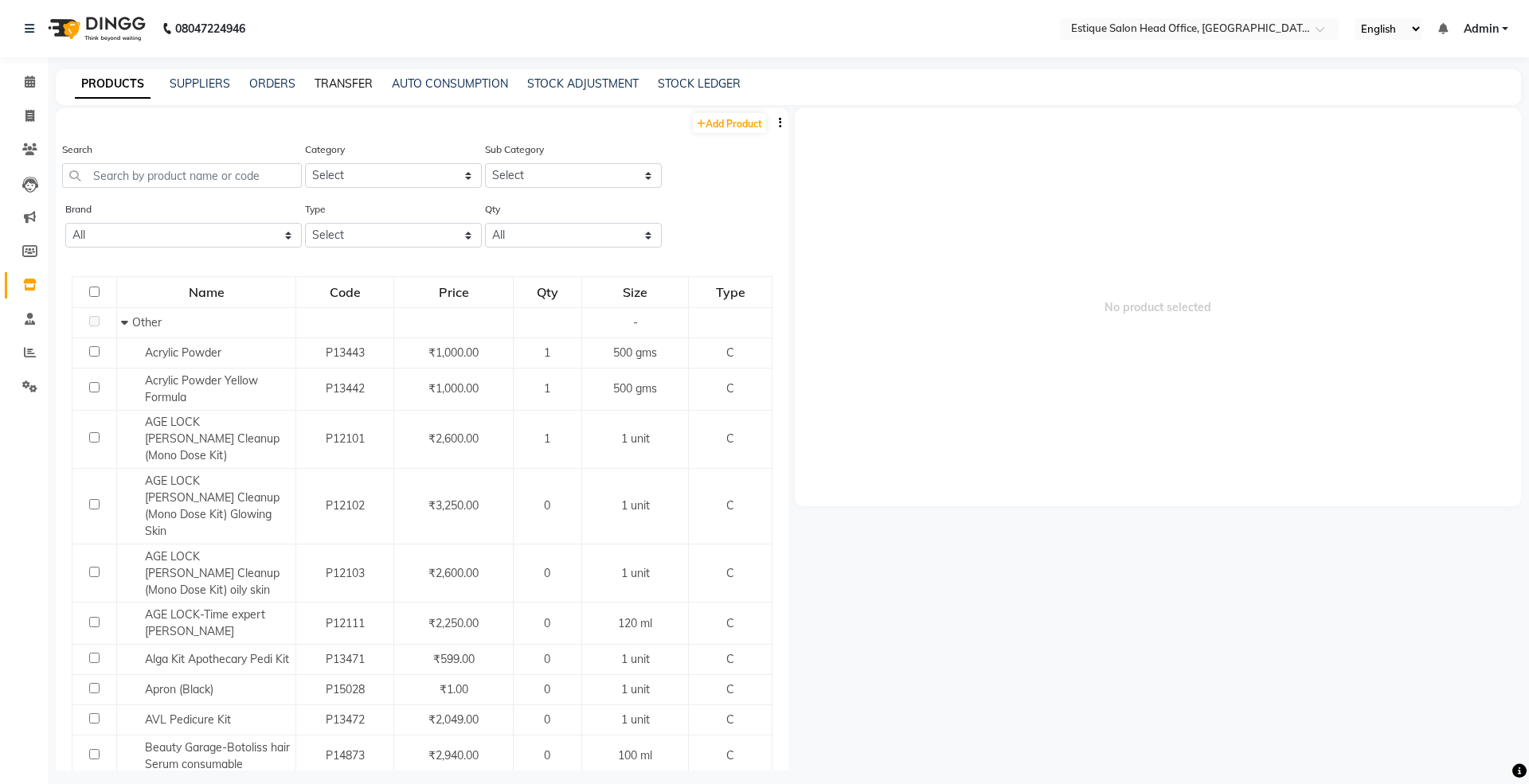
select select "sender"
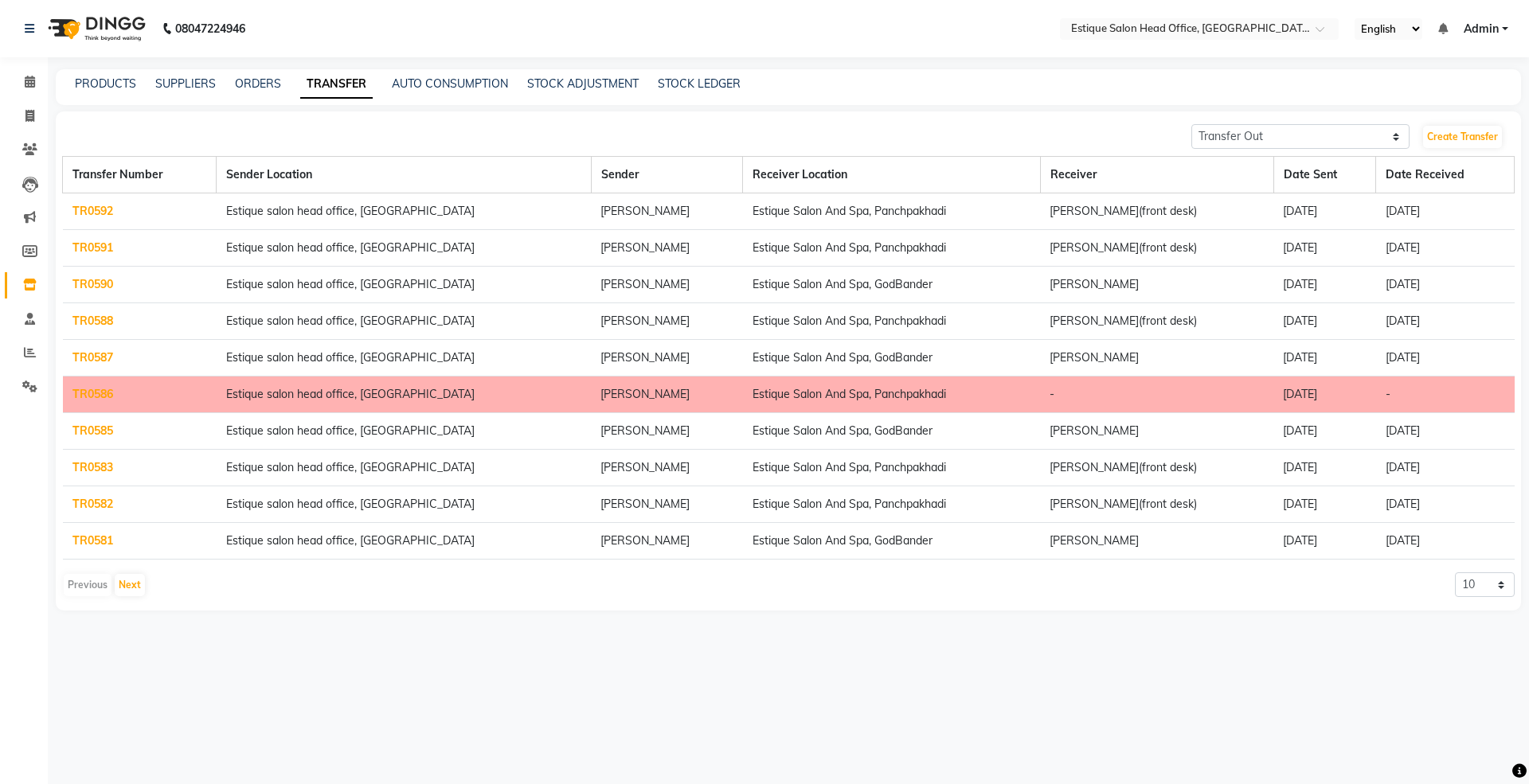
click at [102, 70] on div "PRODUCTS SUPPLIERS ORDERS TRANSFER AUTO CONSUMPTION STOCK ADJUSTMENT STOCK LEDG…" at bounding box center [788, 87] width 1465 height 36
click at [103, 81] on link "PRODUCTS" at bounding box center [105, 83] width 61 height 15
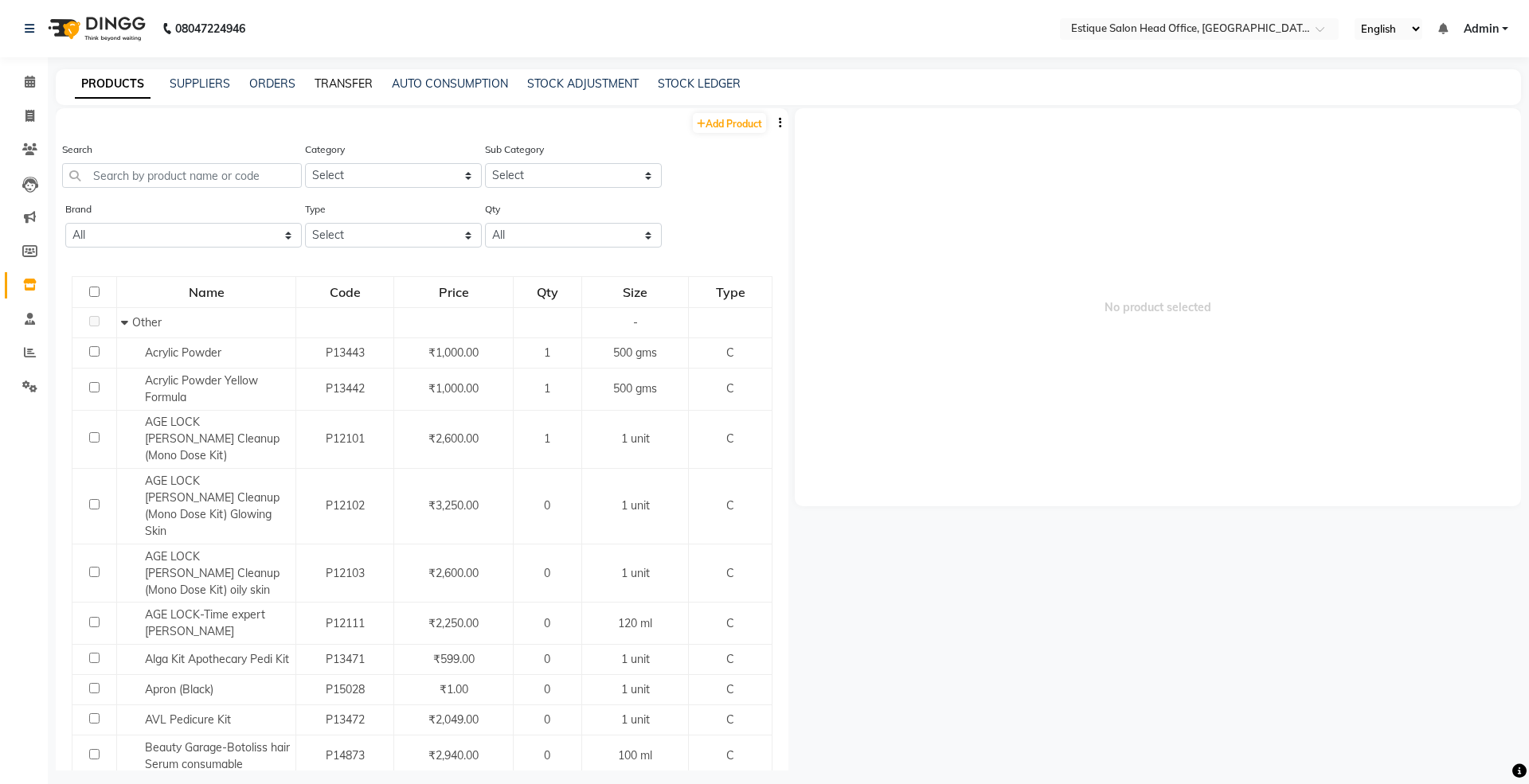
click at [350, 80] on link "TRANSFER" at bounding box center [343, 83] width 58 height 15
select select "sender"
